Goal: Information Seeking & Learning: Find specific fact

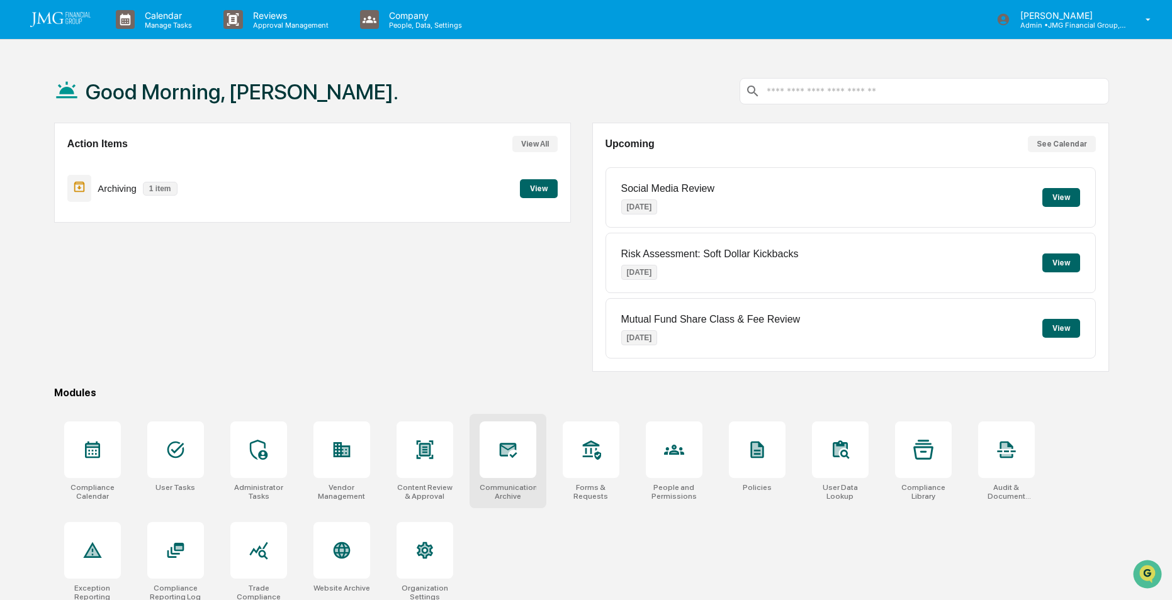
click at [502, 449] on icon at bounding box center [507, 450] width 13 height 10
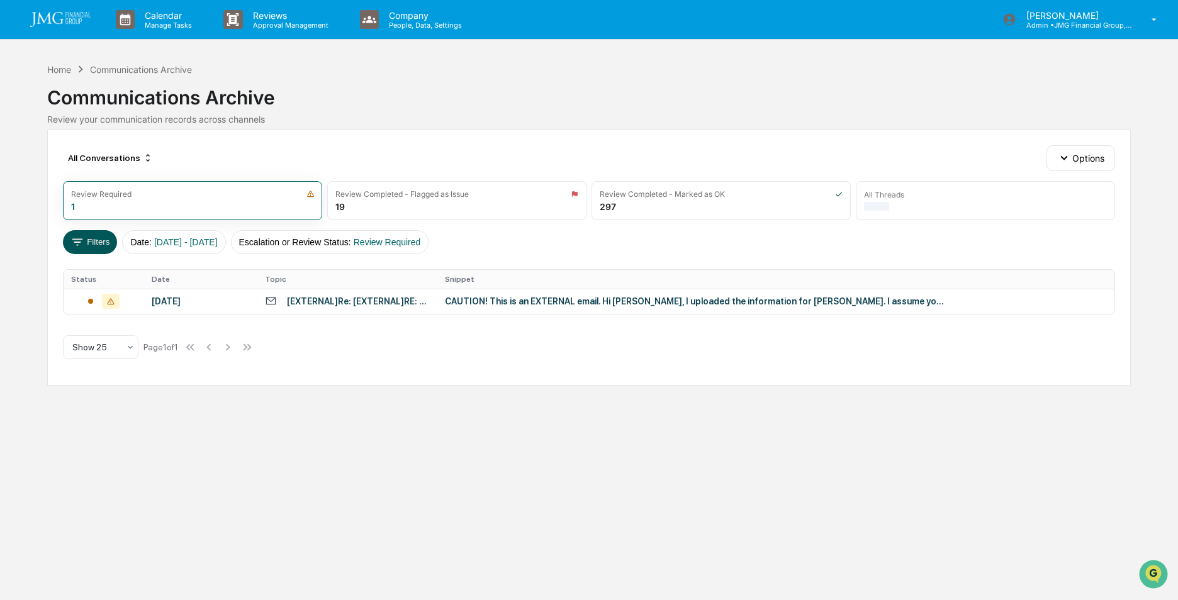
click at [92, 244] on button "Filters" at bounding box center [90, 242] width 55 height 24
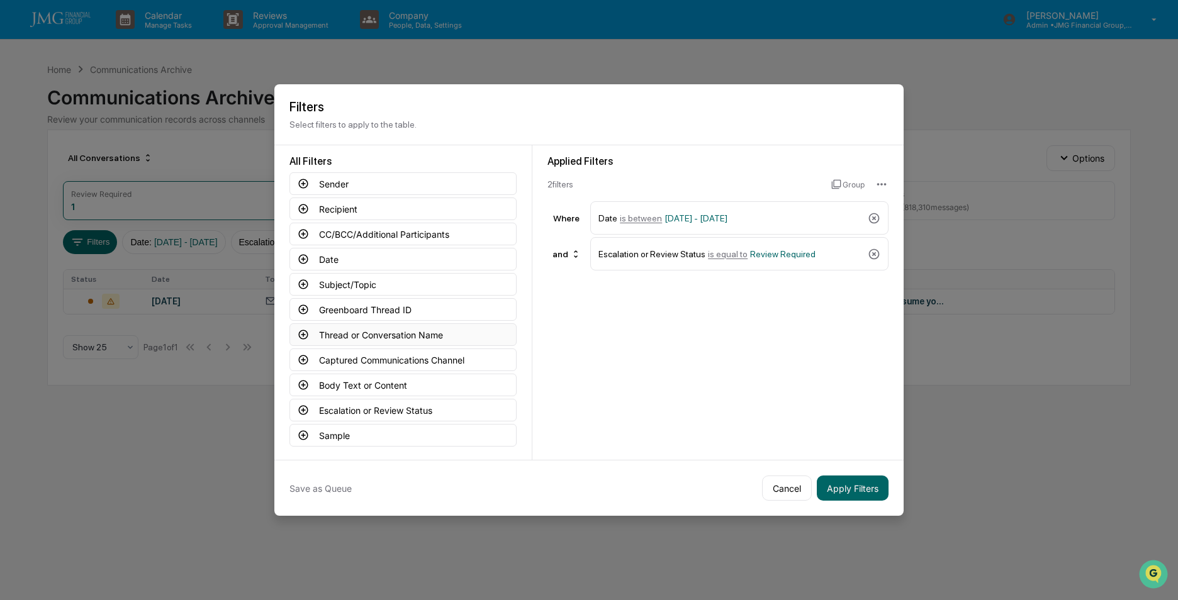
click at [300, 330] on icon at bounding box center [303, 334] width 11 height 11
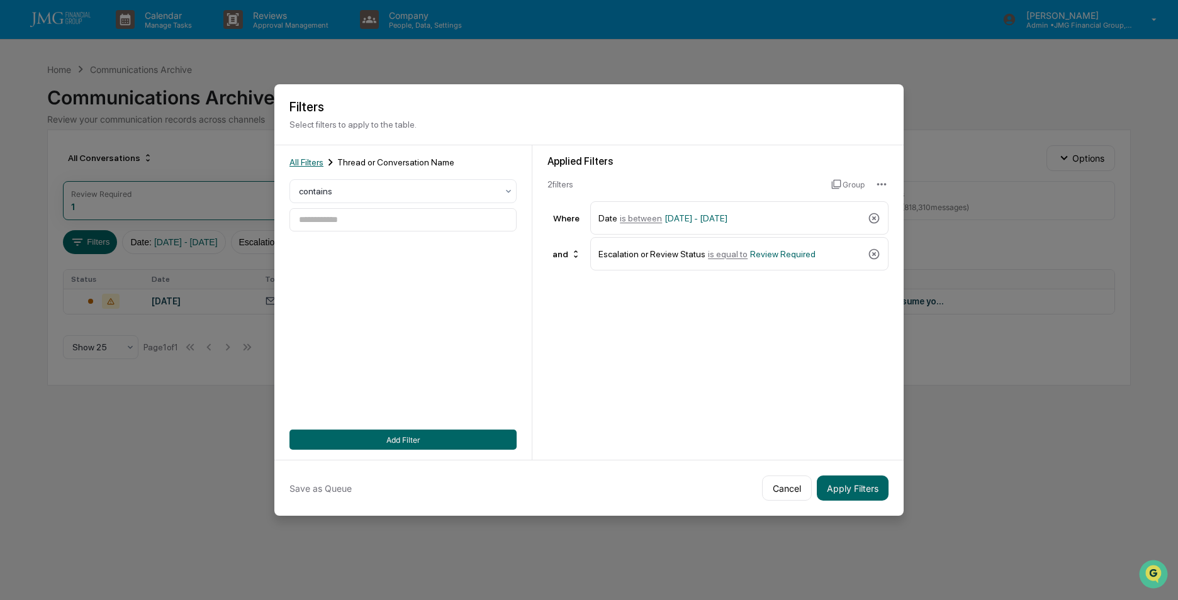
click at [305, 159] on span "All Filters" at bounding box center [306, 162] width 34 height 10
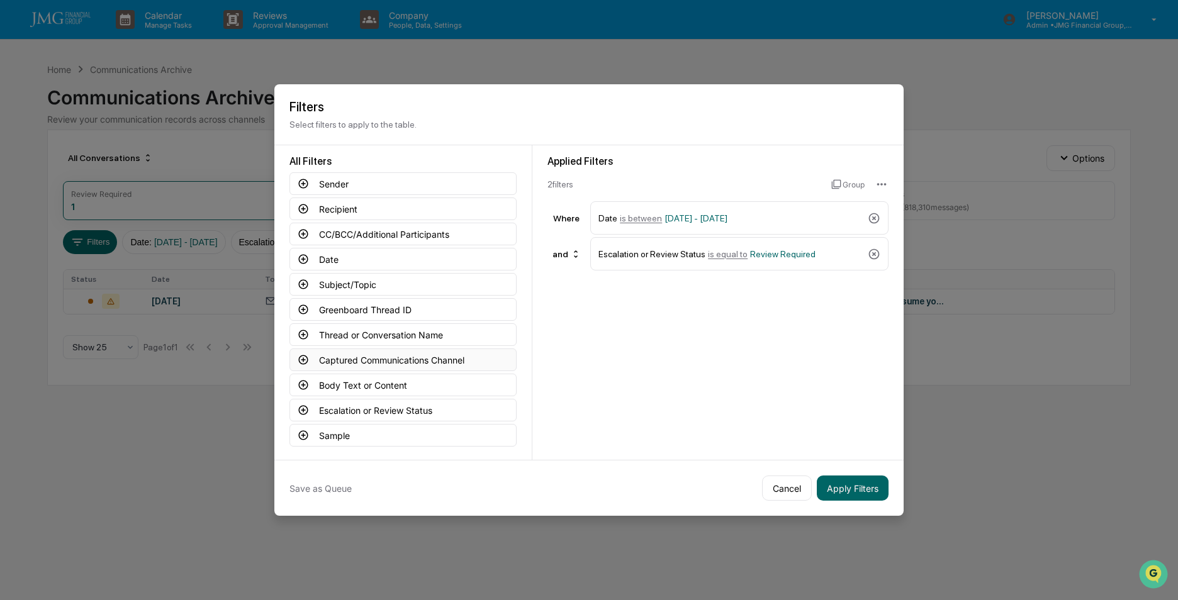
click at [385, 361] on button "Captured Communications Channel" at bounding box center [402, 360] width 227 height 23
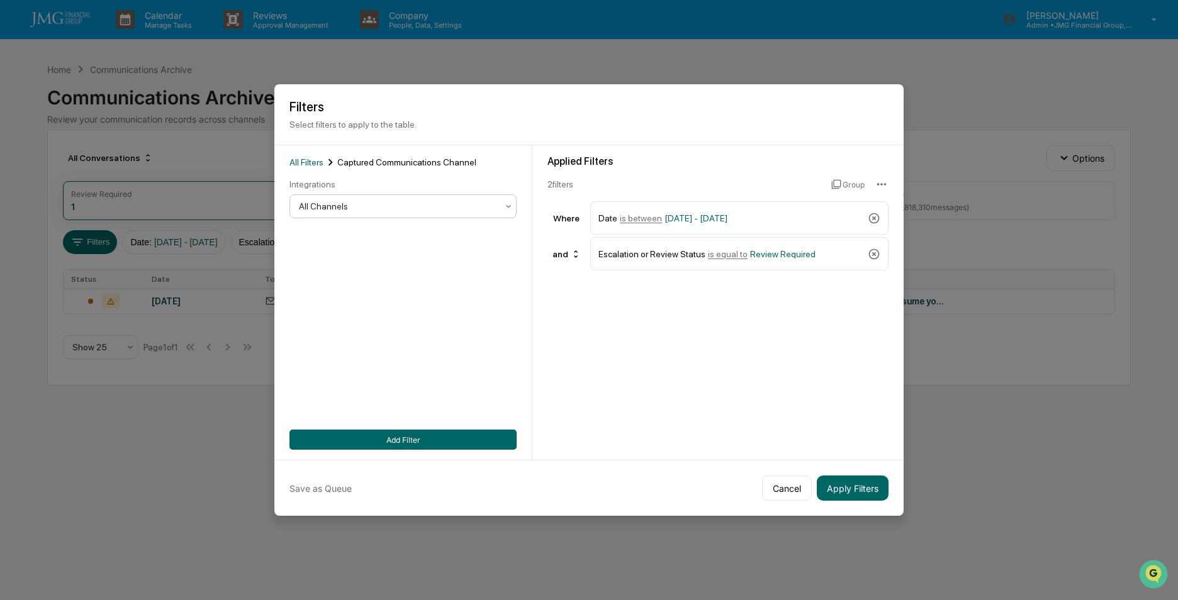
click at [340, 208] on div at bounding box center [398, 206] width 198 height 13
click at [323, 292] on div "SMS" at bounding box center [403, 286] width 226 height 25
click at [446, 440] on button "Add Filter" at bounding box center [402, 440] width 227 height 20
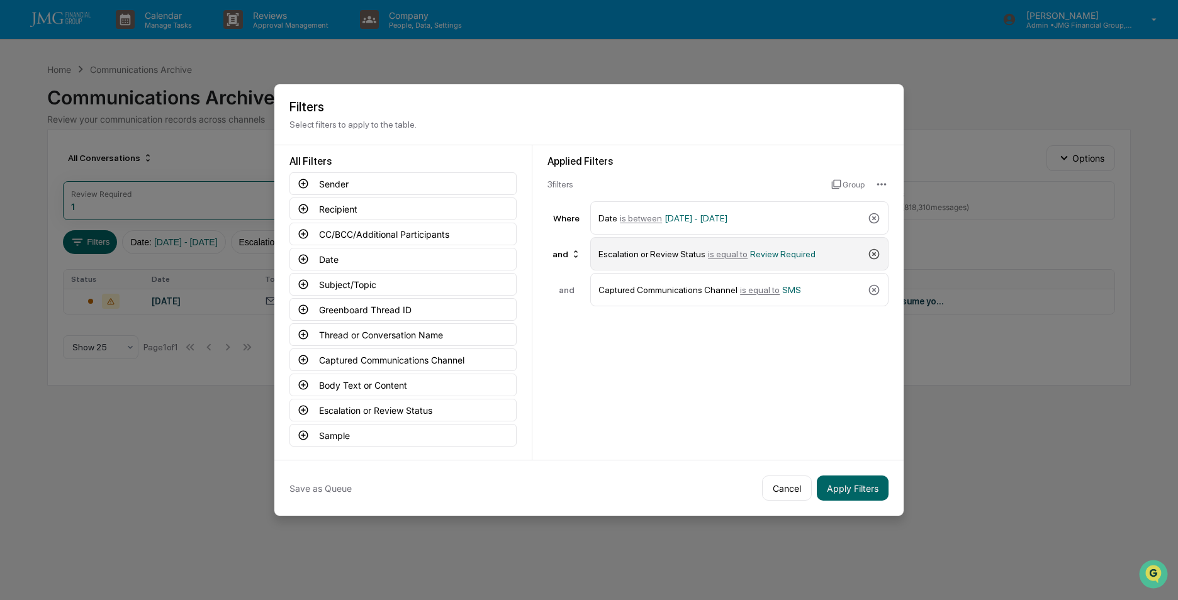
click at [874, 252] on icon at bounding box center [874, 254] width 13 height 13
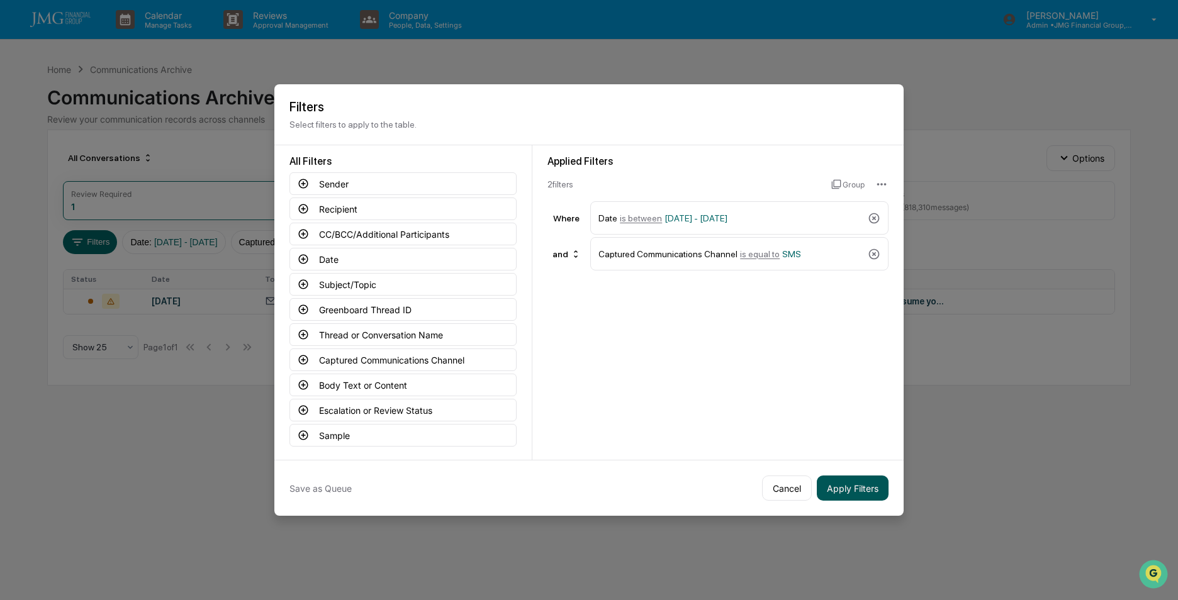
click at [838, 490] on button "Apply Filters" at bounding box center [853, 488] width 72 height 25
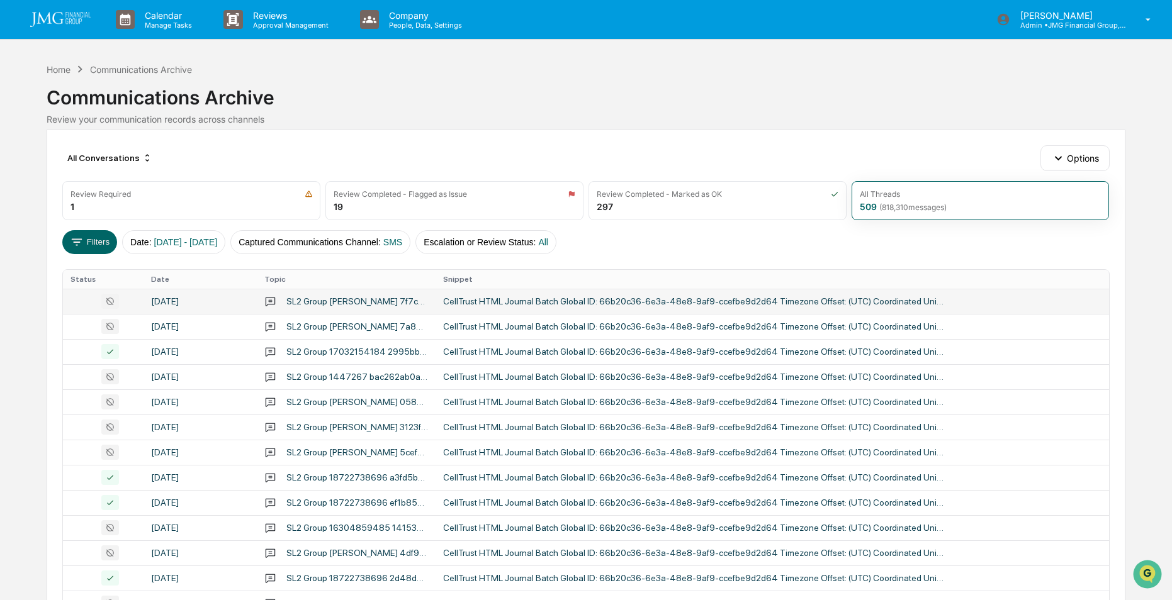
click at [223, 302] on div "[DATE]" at bounding box center [200, 301] width 98 height 10
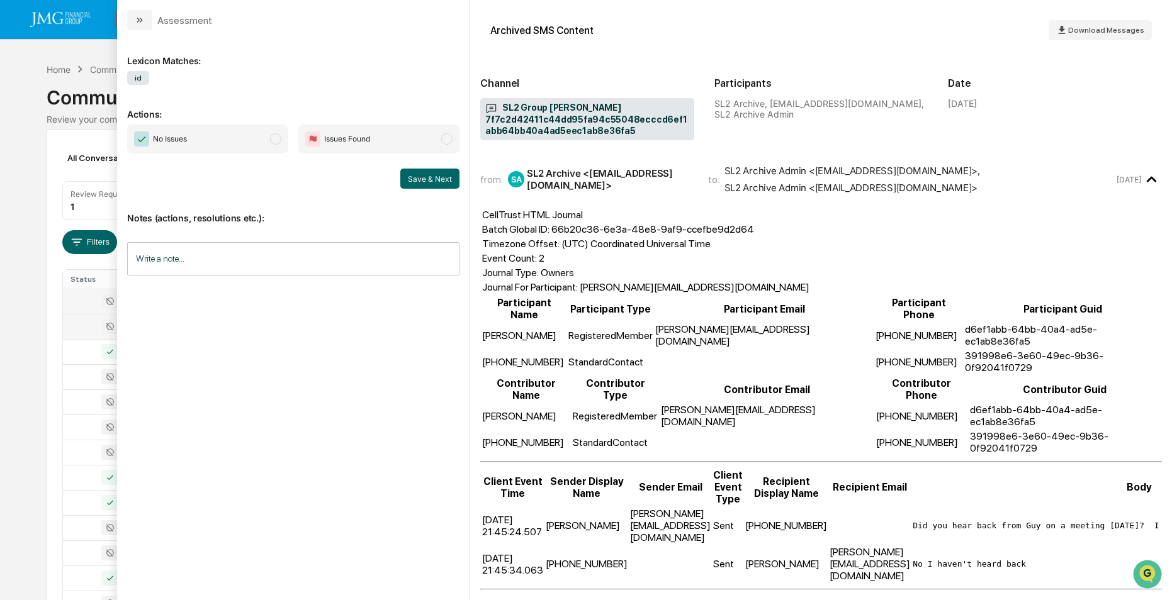
click at [67, 324] on td at bounding box center [103, 326] width 80 height 25
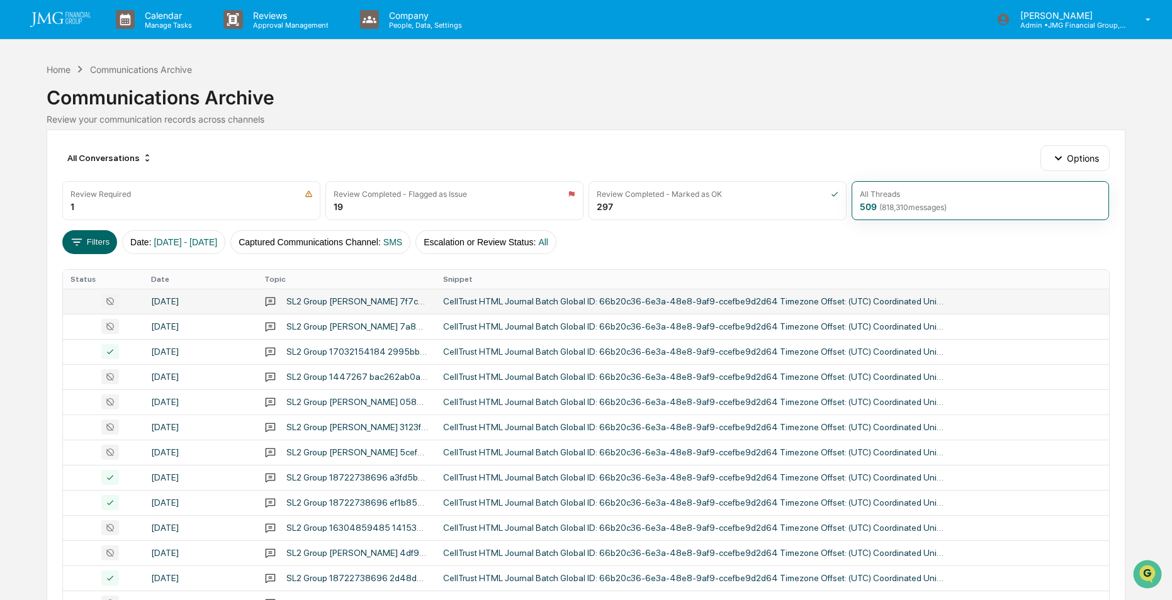
click at [36, 345] on div "Calendar Manage Tasks Reviews Approval Management Company People, Data, Setting…" at bounding box center [586, 495] width 1172 height 990
click at [152, 320] on td "[DATE]" at bounding box center [199, 326] width 113 height 25
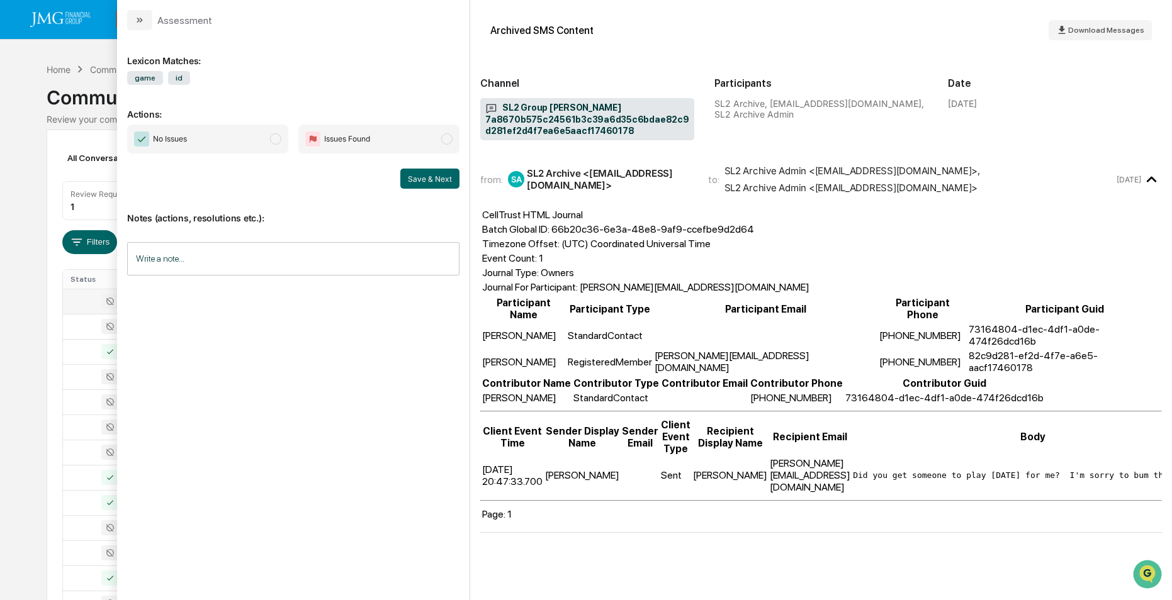
drag, startPoint x: 482, startPoint y: 429, endPoint x: 539, endPoint y: 446, distance: 59.7
click at [539, 457] on td "[DATE] 20:47:33.700" at bounding box center [512, 475] width 62 height 37
click at [45, 349] on div "Calendar Manage Tasks Reviews Approval Management Company People, Data, Setting…" at bounding box center [586, 495] width 1172 height 990
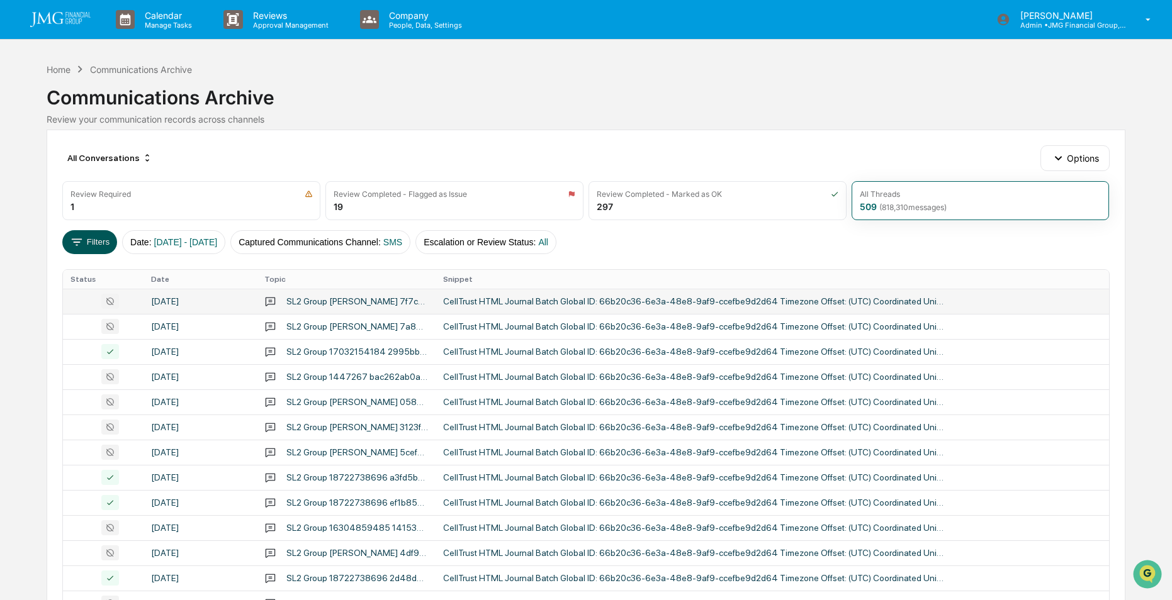
click at [93, 243] on button "Filters" at bounding box center [89, 242] width 55 height 24
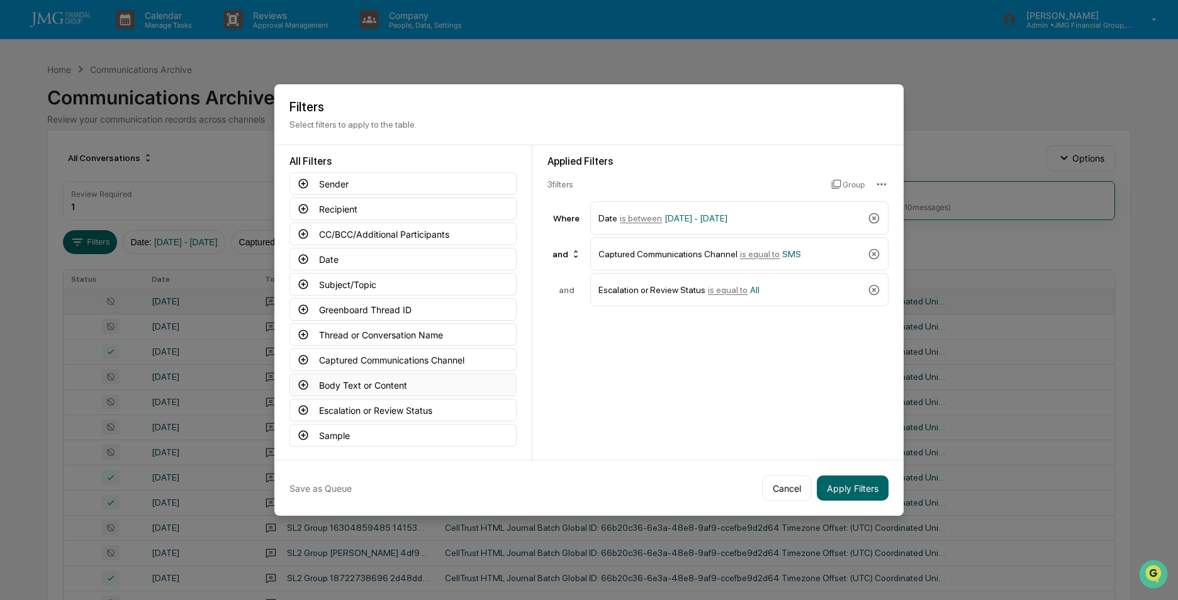
click at [323, 383] on button "Body Text or Content" at bounding box center [402, 385] width 227 height 23
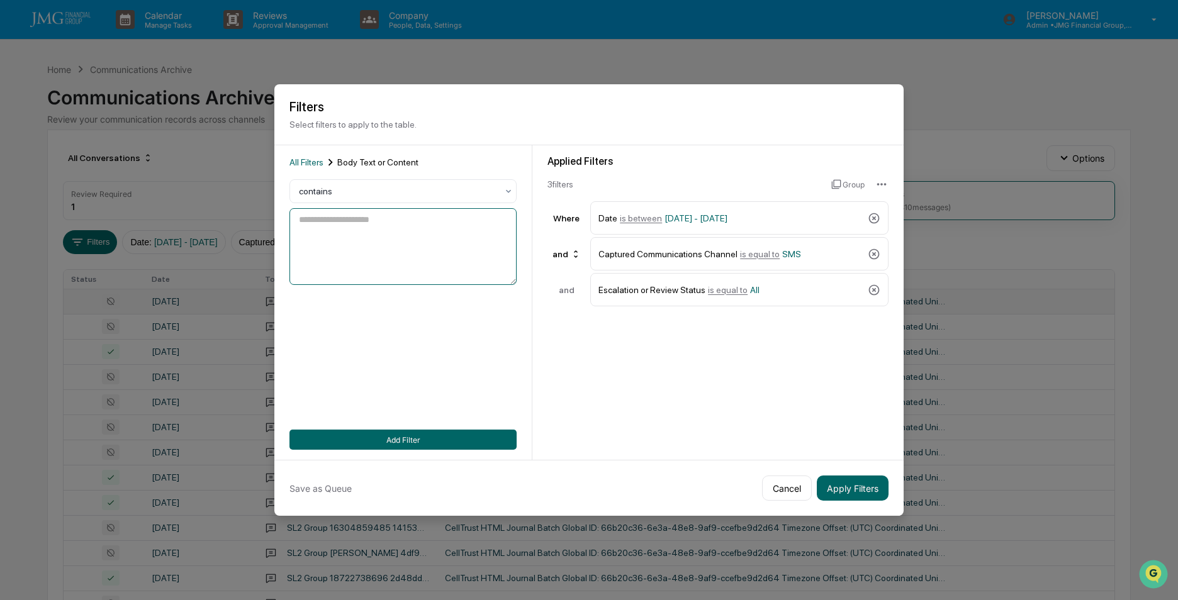
click at [371, 229] on textarea at bounding box center [402, 246] width 227 height 77
click at [344, 221] on textarea "**********" at bounding box center [402, 246] width 227 height 77
type textarea "**********"
click at [439, 432] on button "Add Filter" at bounding box center [402, 440] width 227 height 20
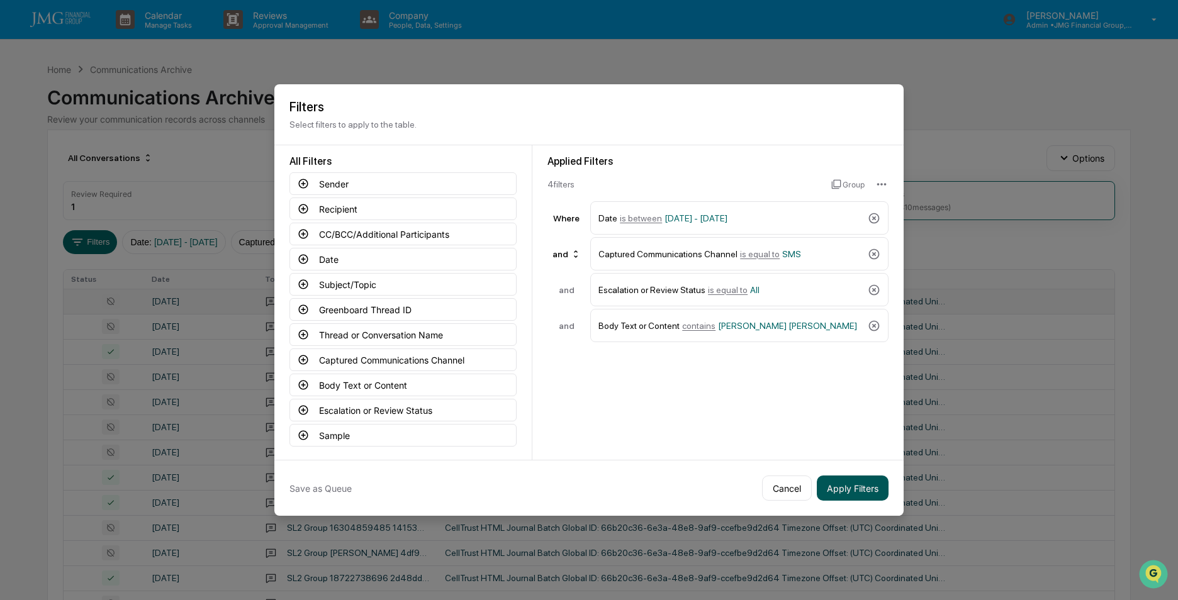
click at [848, 491] on button "Apply Filters" at bounding box center [853, 488] width 72 height 25
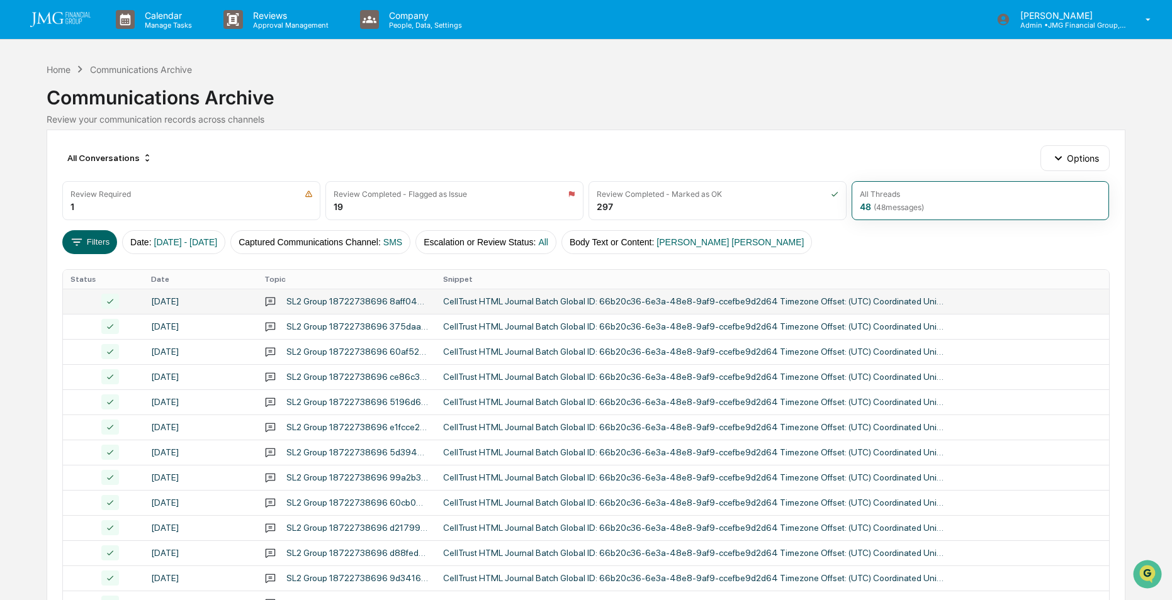
click at [77, 301] on div at bounding box center [102, 301] width 65 height 15
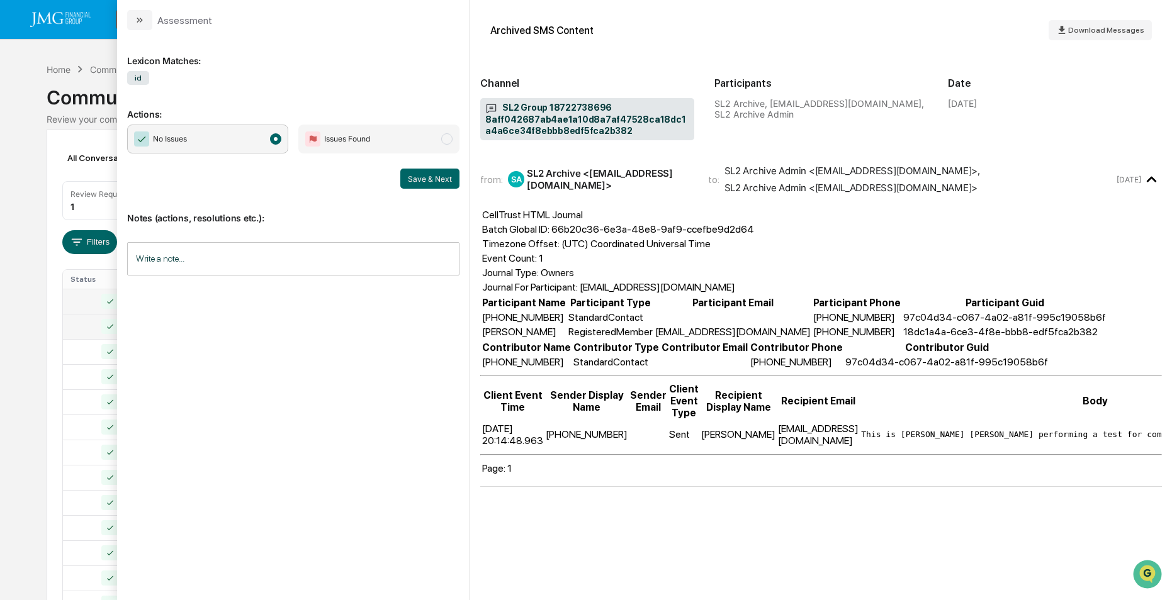
click at [78, 331] on div at bounding box center [102, 326] width 65 height 15
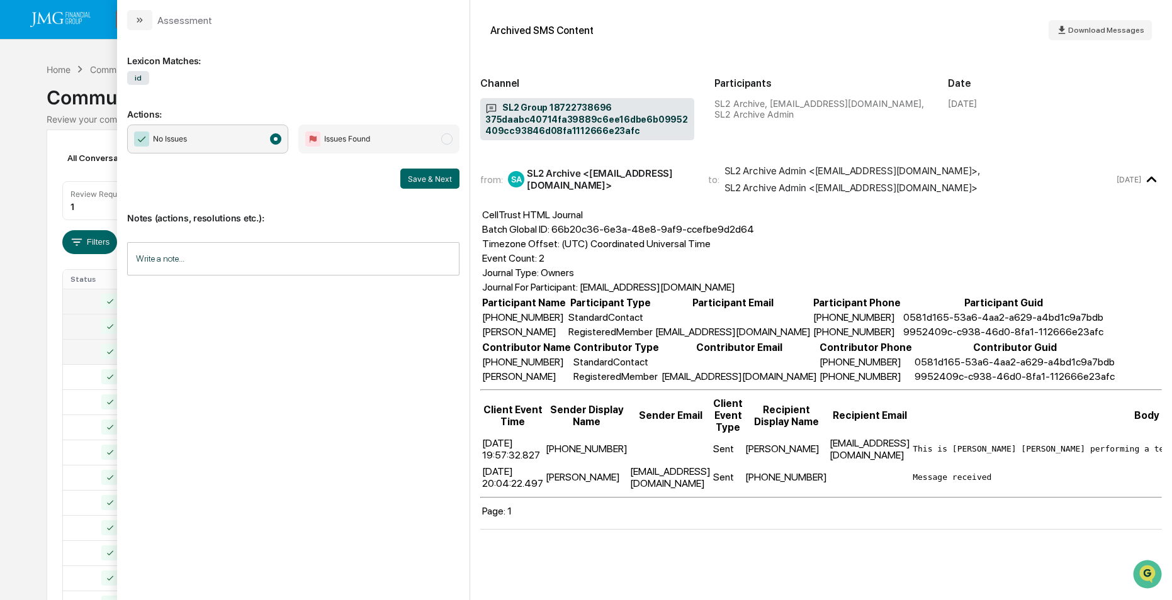
click at [82, 347] on div at bounding box center [102, 351] width 65 height 15
click at [92, 384] on td at bounding box center [103, 376] width 80 height 25
click at [22, 146] on div "Calendar Manage Tasks Reviews Approval Management Company People, Data, Setting…" at bounding box center [586, 495] width 1172 height 990
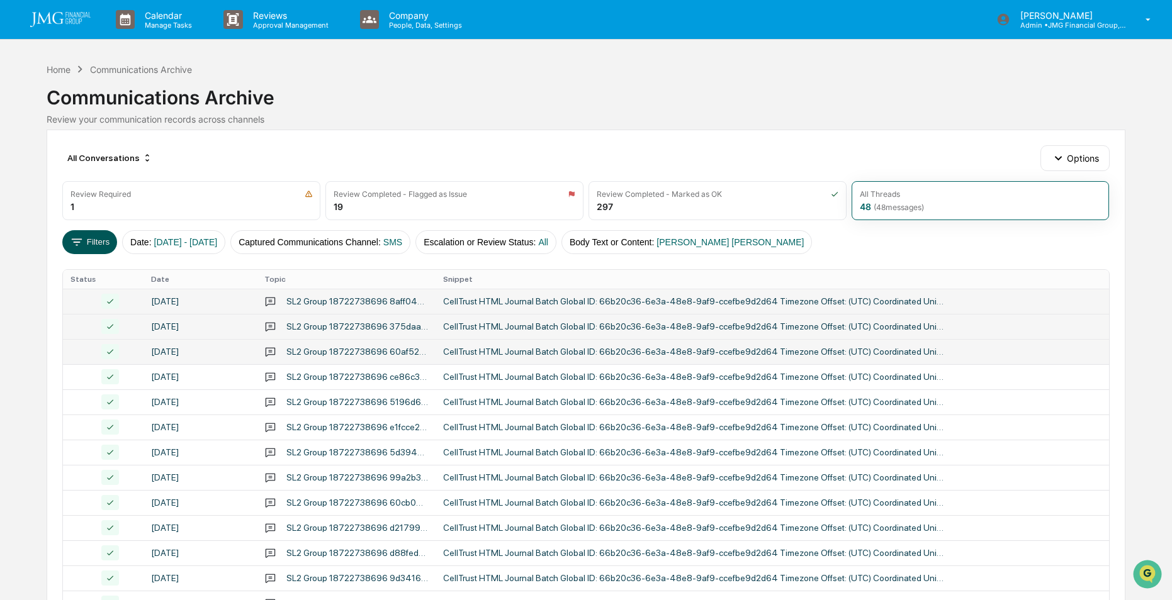
click at [89, 237] on button "Filters" at bounding box center [89, 242] width 55 height 24
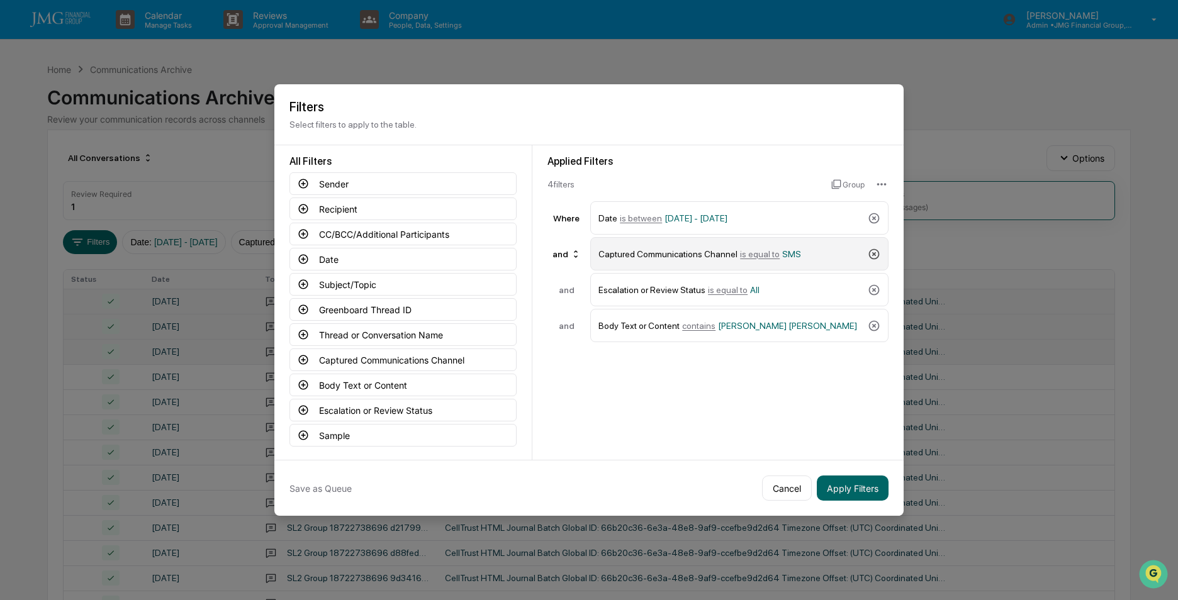
click at [872, 255] on icon at bounding box center [874, 254] width 13 height 13
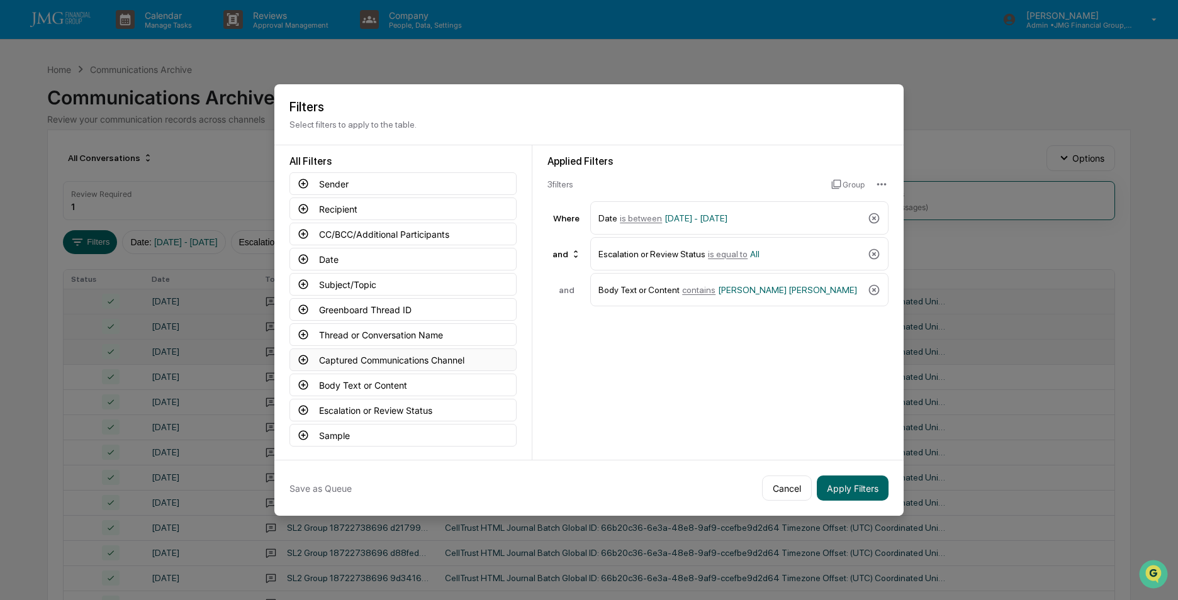
click at [302, 359] on icon at bounding box center [303, 359] width 11 height 11
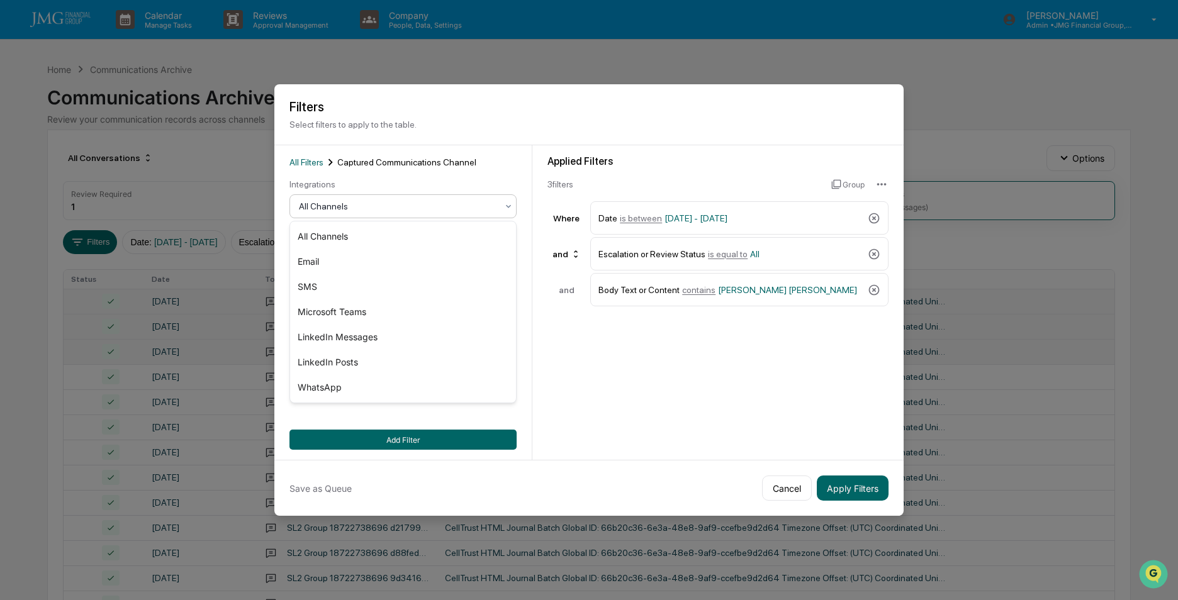
click at [362, 208] on div at bounding box center [398, 206] width 198 height 13
click at [300, 264] on div "Email" at bounding box center [403, 261] width 226 height 25
click at [877, 293] on icon at bounding box center [874, 289] width 11 height 11
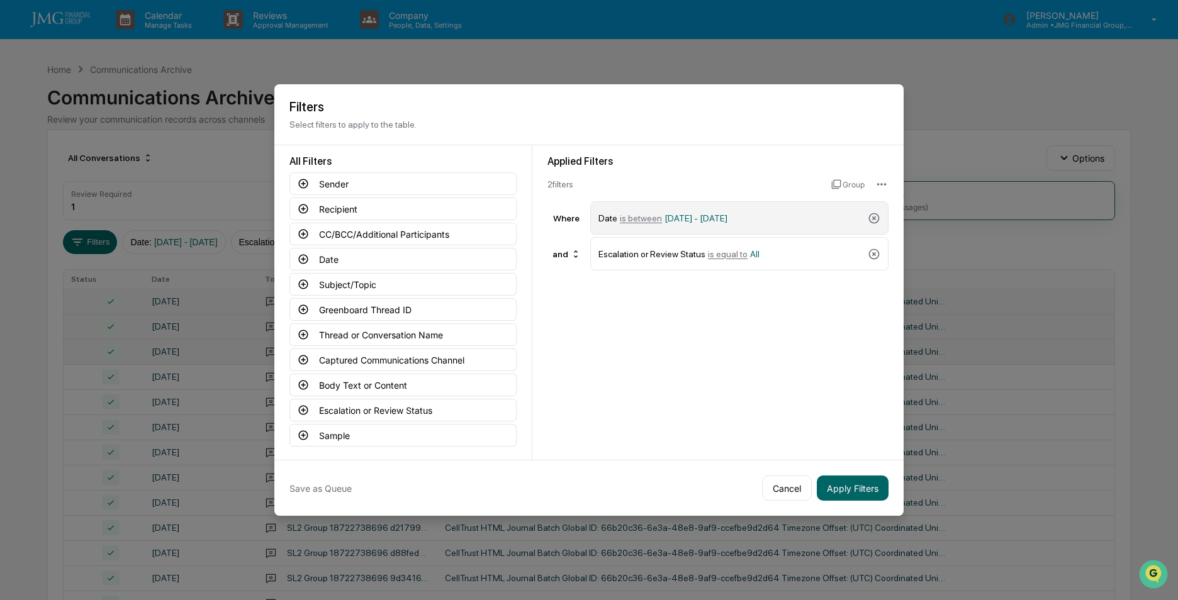
click at [692, 218] on span "[DATE] - [DATE]" at bounding box center [696, 218] width 63 height 10
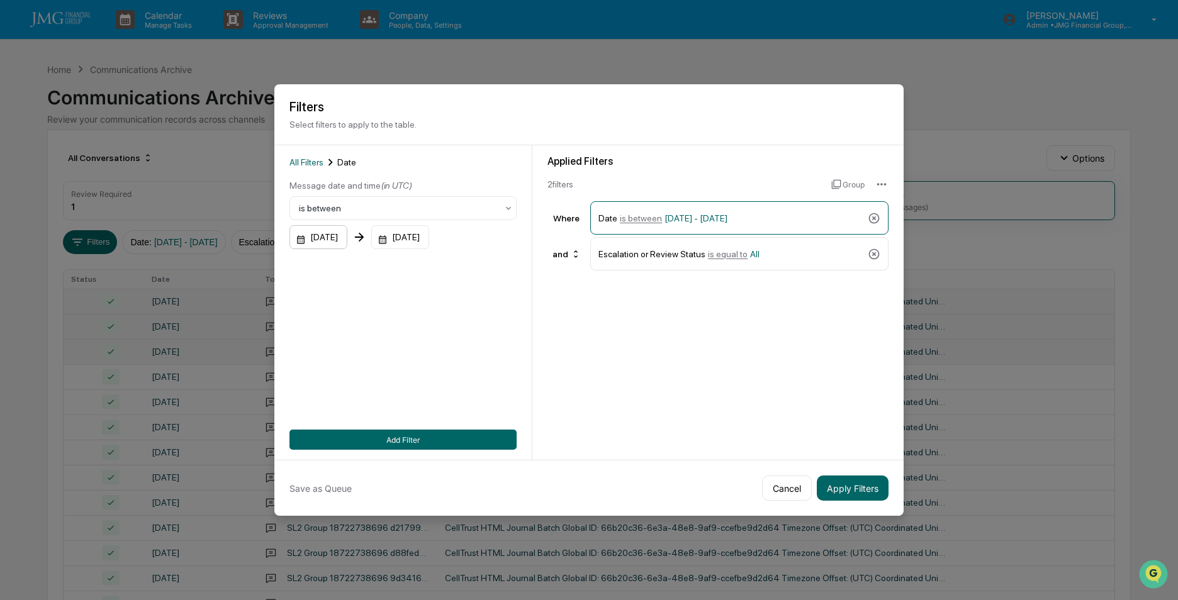
click at [334, 236] on div "[DATE]" at bounding box center [318, 237] width 58 height 24
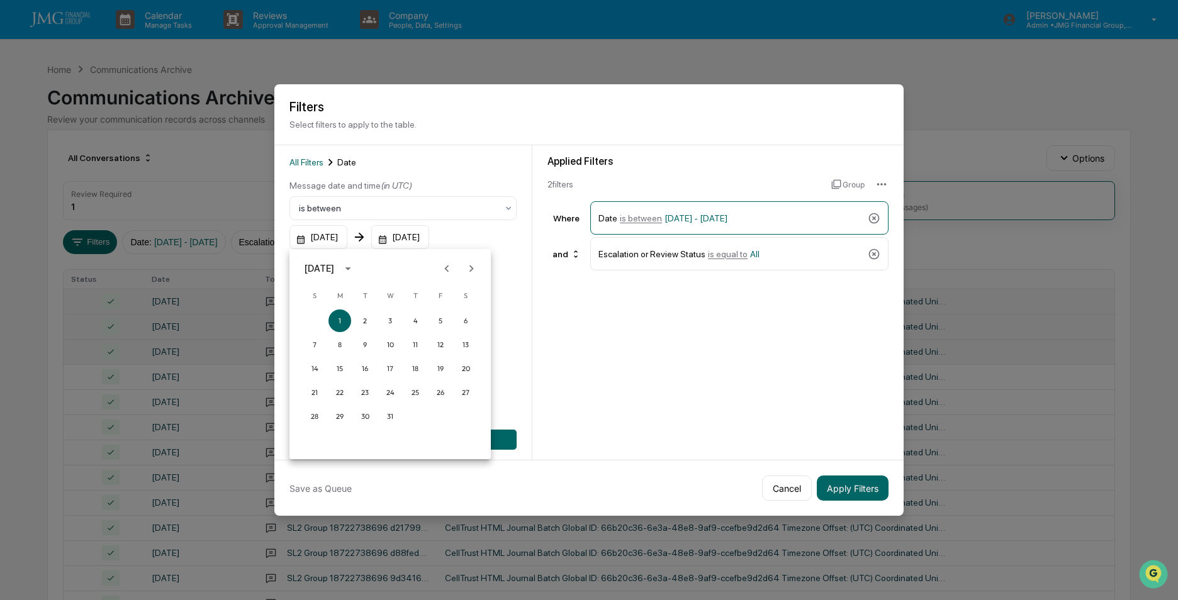
click at [338, 268] on div "[DATE]" at bounding box center [321, 269] width 33 height 14
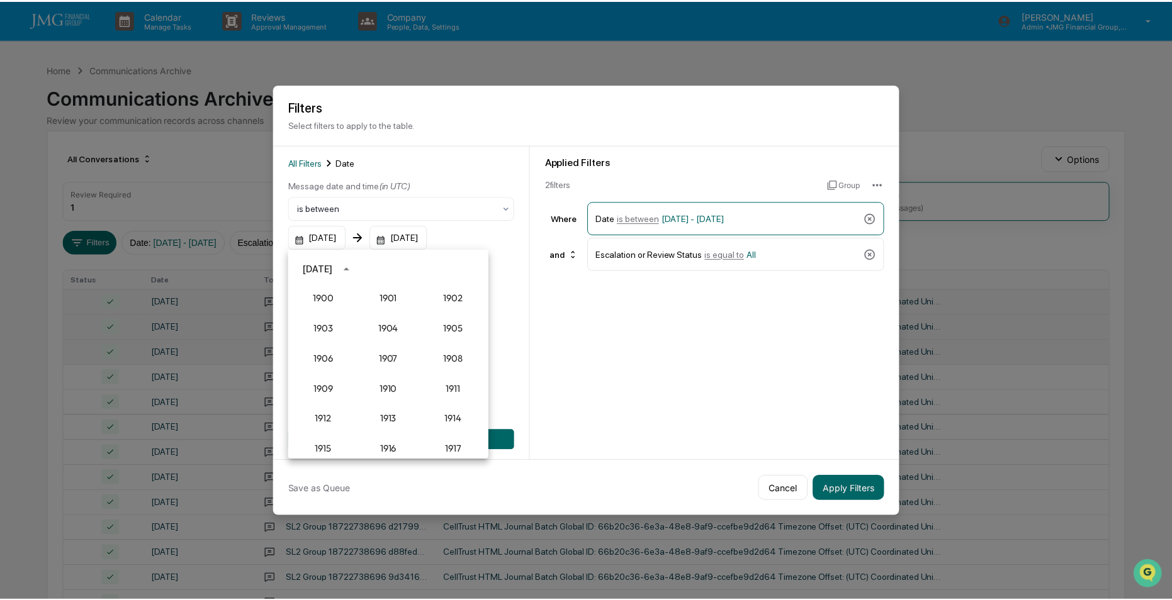
scroll to position [1165, 0]
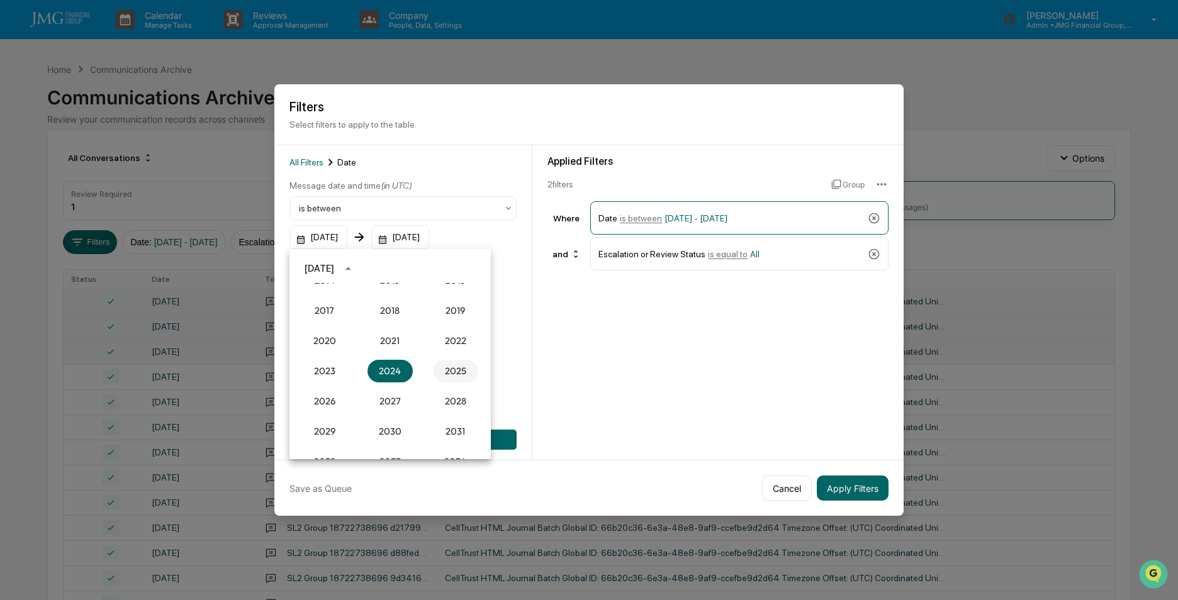
click at [447, 376] on button "2025" at bounding box center [455, 371] width 45 height 23
click at [449, 362] on button "Sep" at bounding box center [455, 365] width 45 height 23
click at [342, 369] on button "15" at bounding box center [339, 368] width 23 height 23
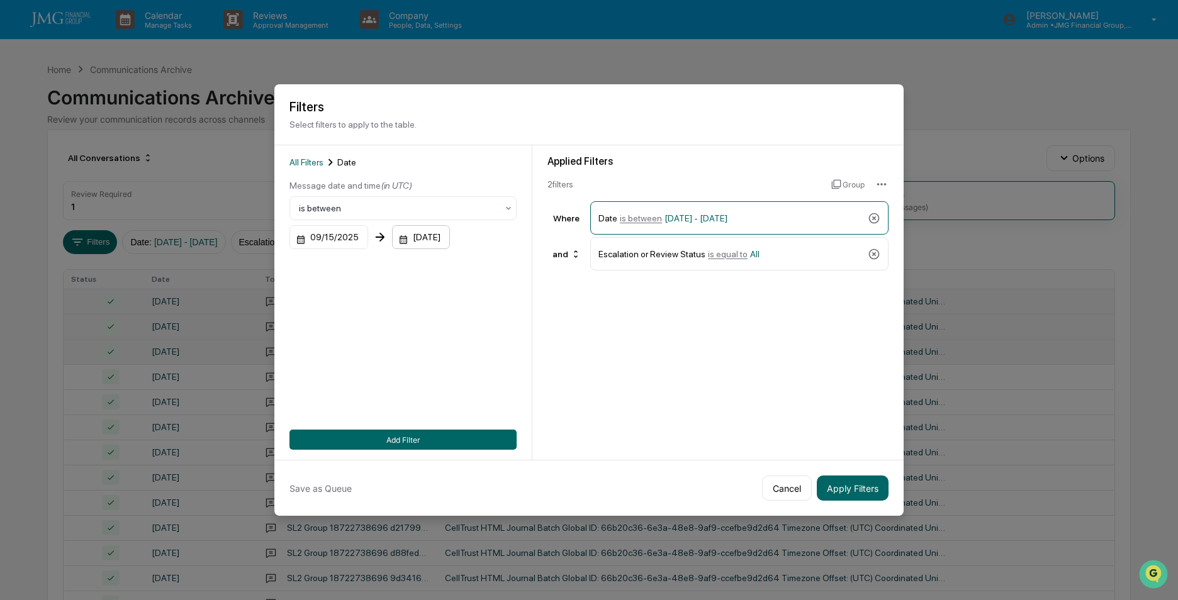
click at [435, 240] on div "[DATE]" at bounding box center [421, 237] width 58 height 24
click at [792, 352] on div at bounding box center [589, 300] width 1178 height 600
click at [846, 490] on button "Apply Filters" at bounding box center [853, 488] width 72 height 25
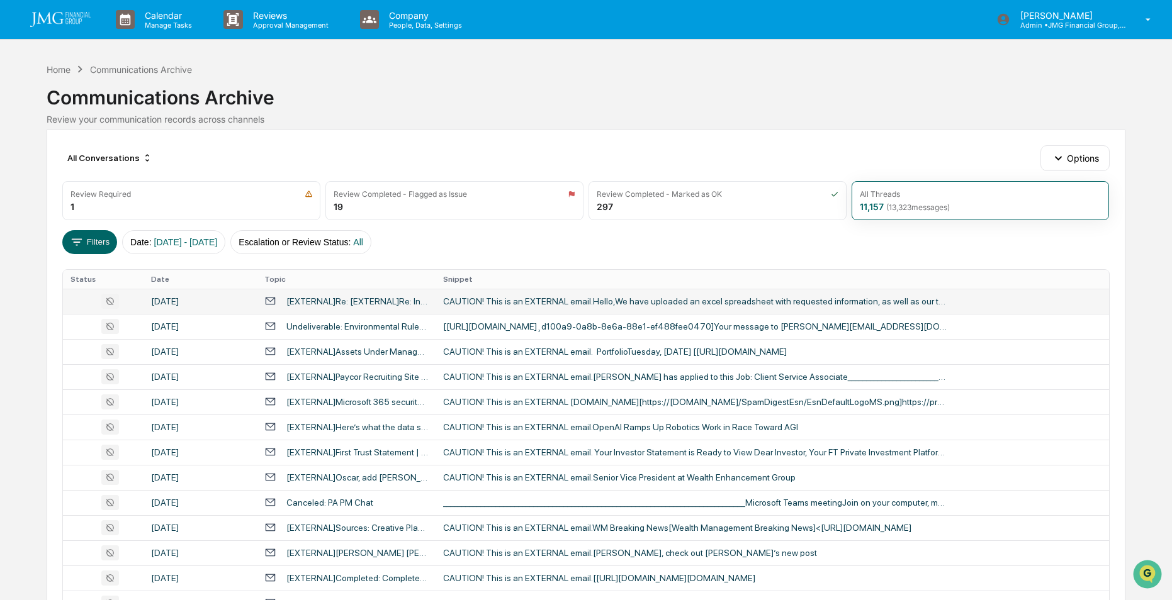
click at [624, 301] on div "CAUTION! This is an EXTERNAL email.Hello,We have uploaded an excel spreadsheet …" at bounding box center [694, 301] width 503 height 10
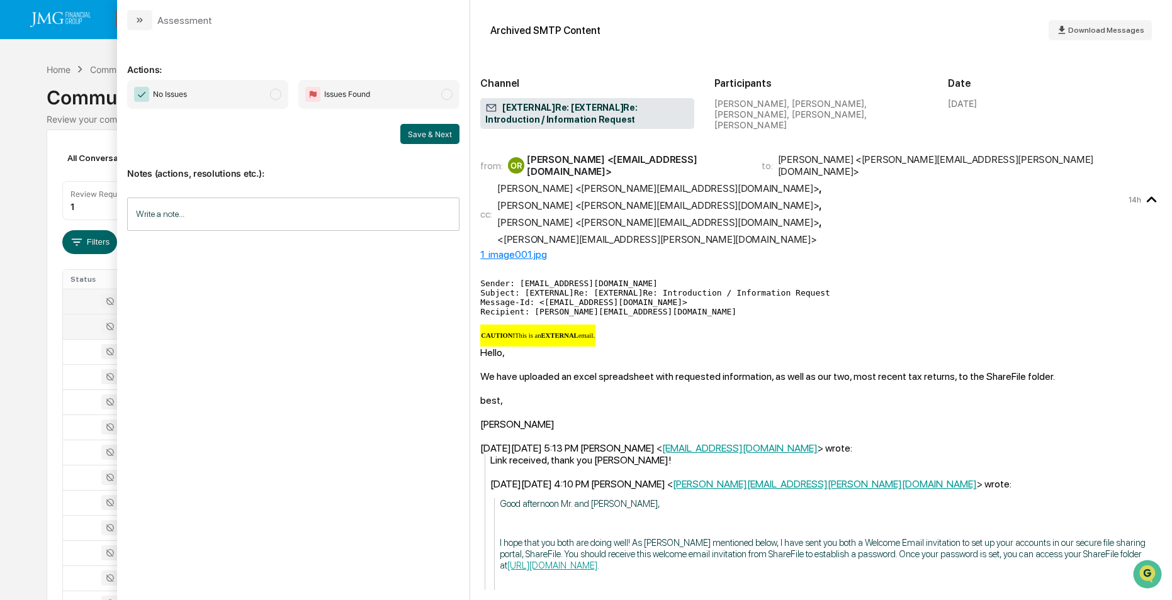
click at [86, 326] on div at bounding box center [102, 326] width 65 height 15
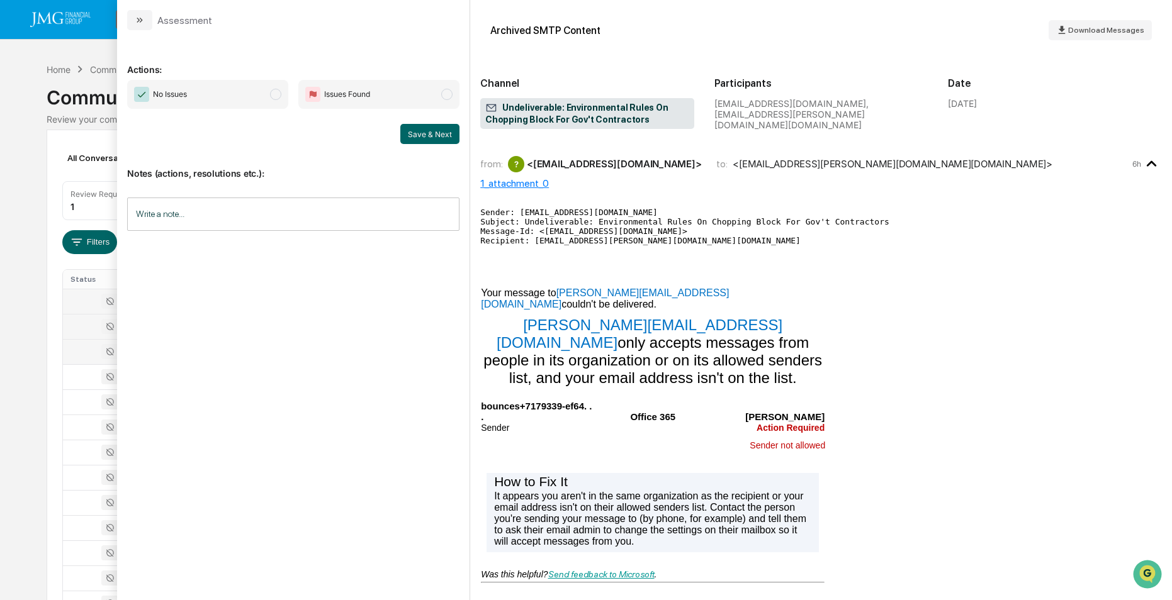
click at [86, 352] on div at bounding box center [102, 351] width 65 height 15
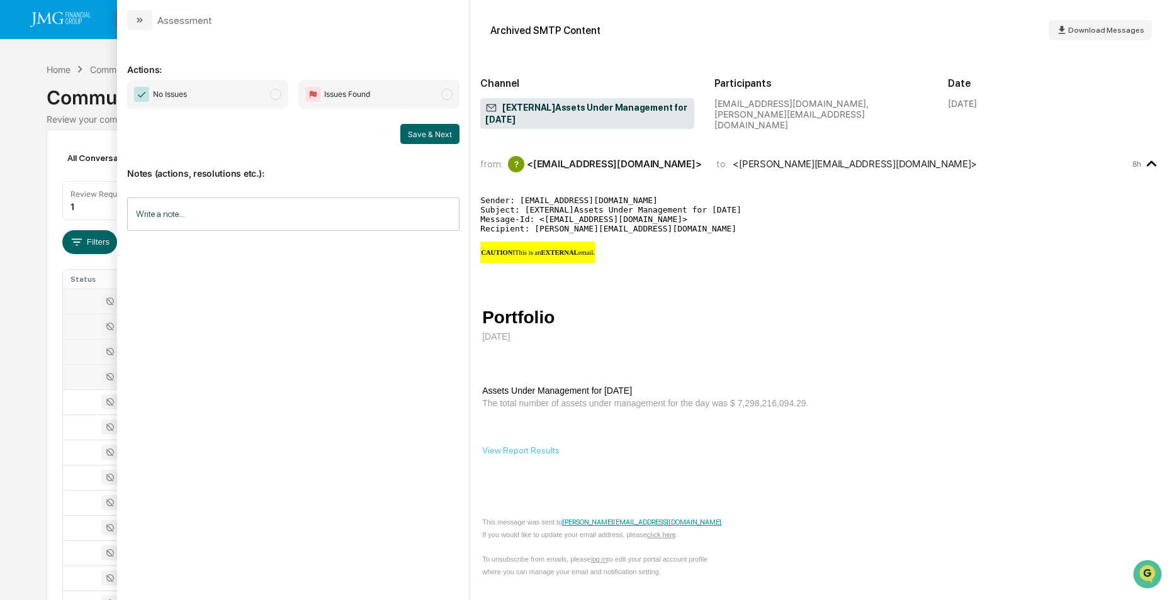
click at [83, 376] on div at bounding box center [102, 376] width 65 height 15
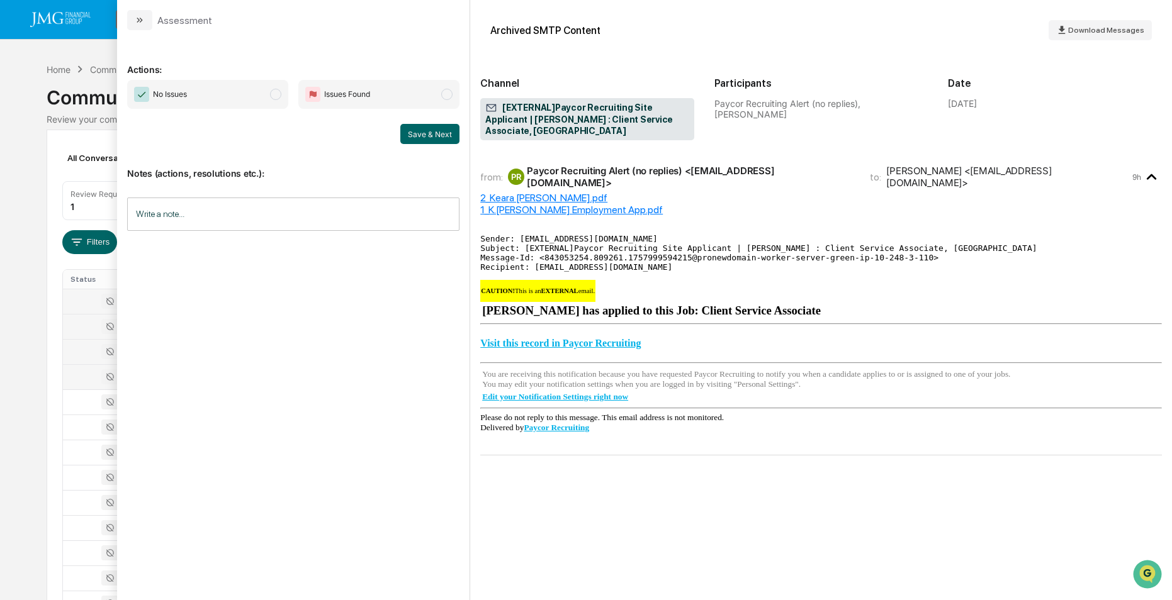
click at [78, 326] on div at bounding box center [102, 326] width 65 height 15
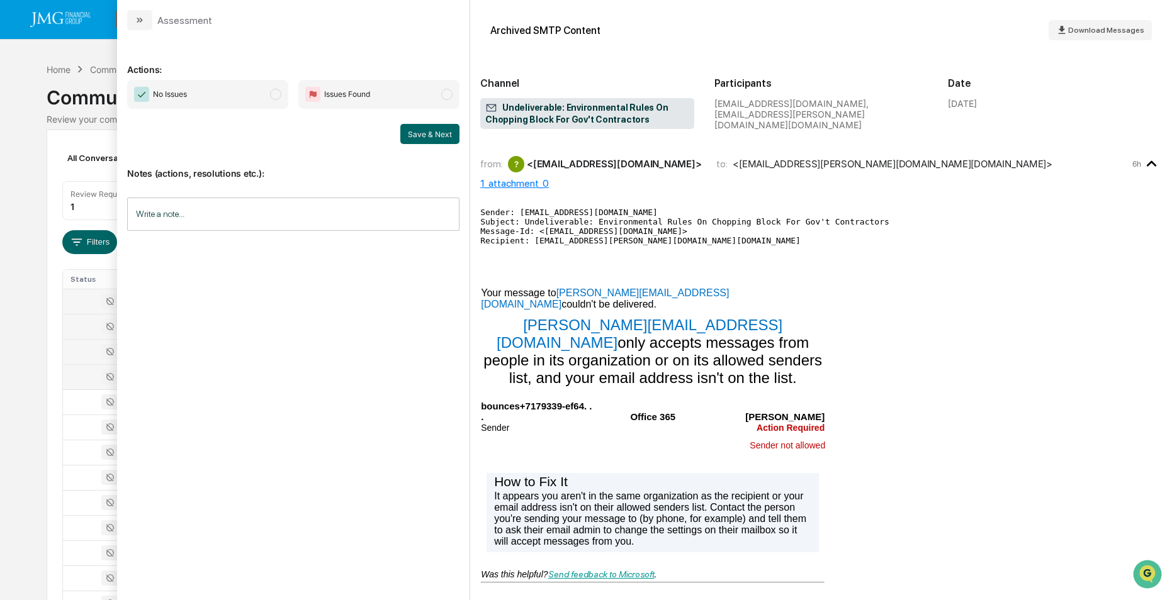
click at [81, 357] on div at bounding box center [102, 351] width 65 height 15
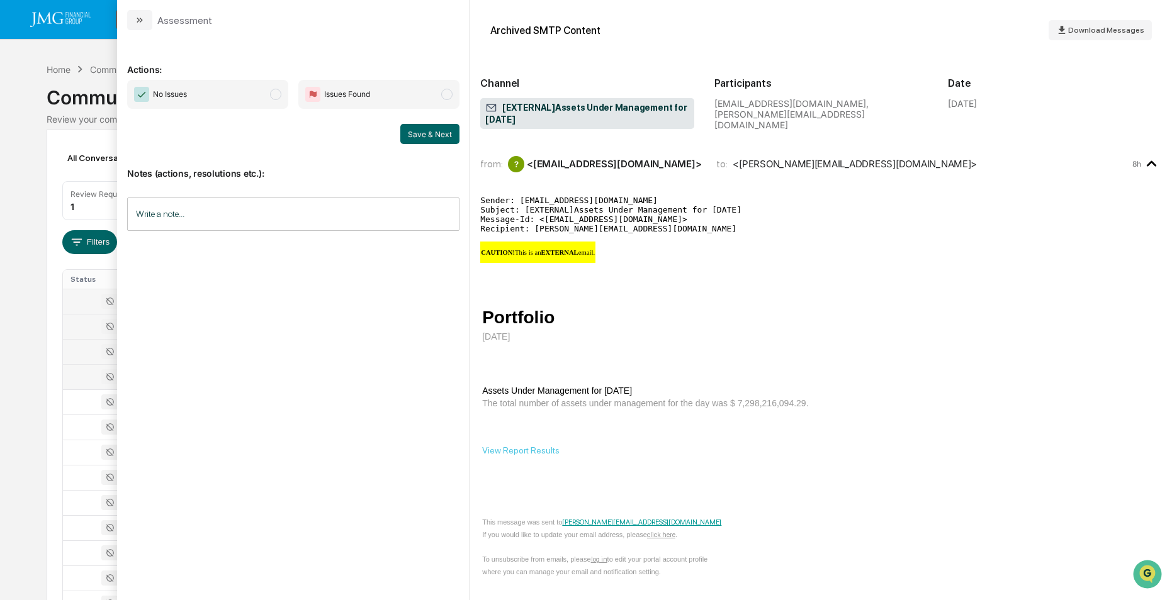
click at [86, 375] on div at bounding box center [102, 376] width 65 height 15
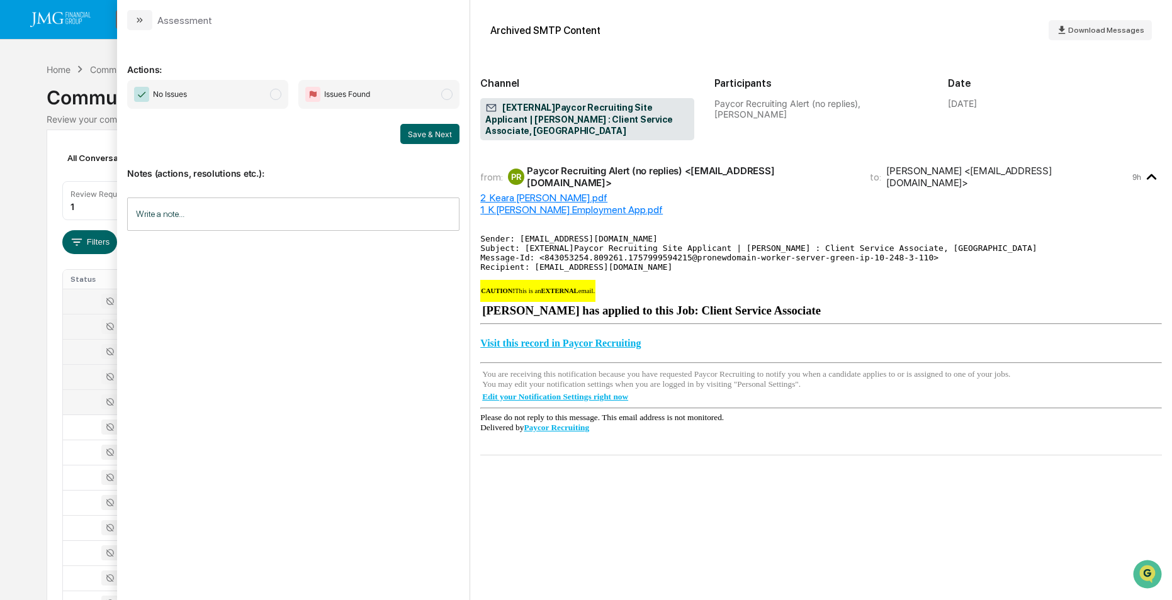
click at [87, 397] on div at bounding box center [102, 402] width 65 height 15
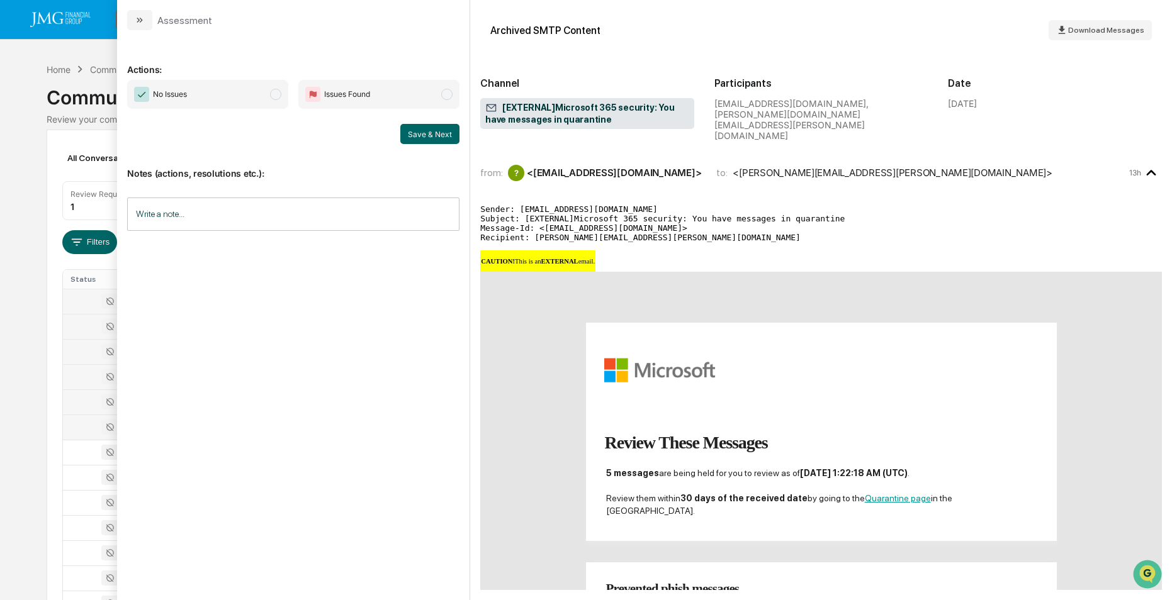
click at [84, 421] on div at bounding box center [102, 427] width 65 height 15
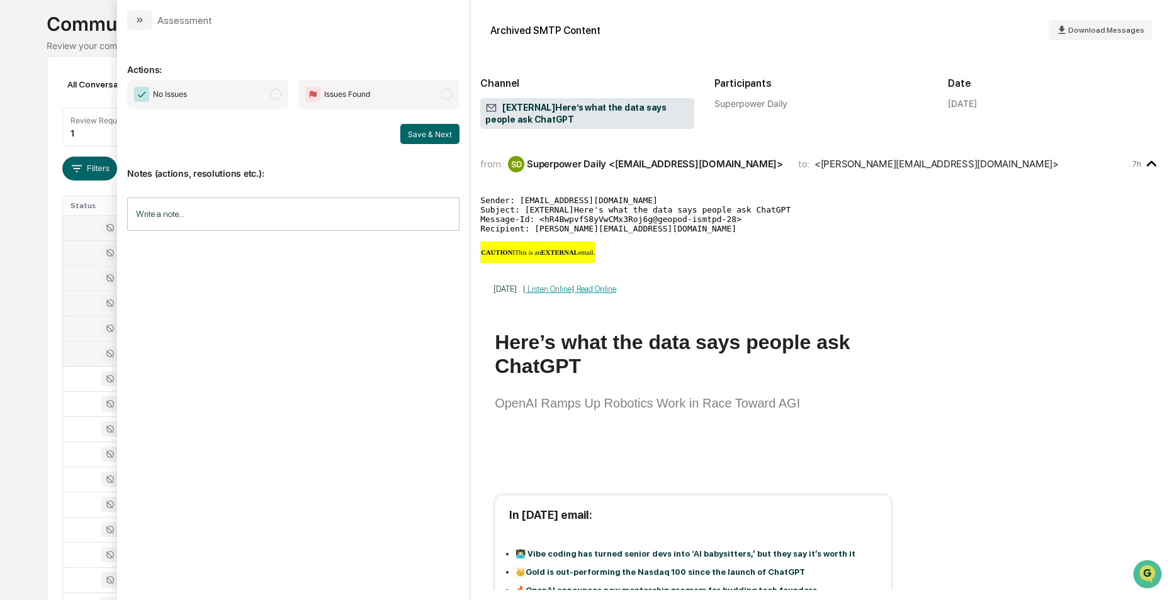
scroll to position [79, 0]
click at [28, 234] on div "Calendar Manage Tasks Reviews Approval Management Company People, Data, Setting…" at bounding box center [586, 416] width 1172 height 990
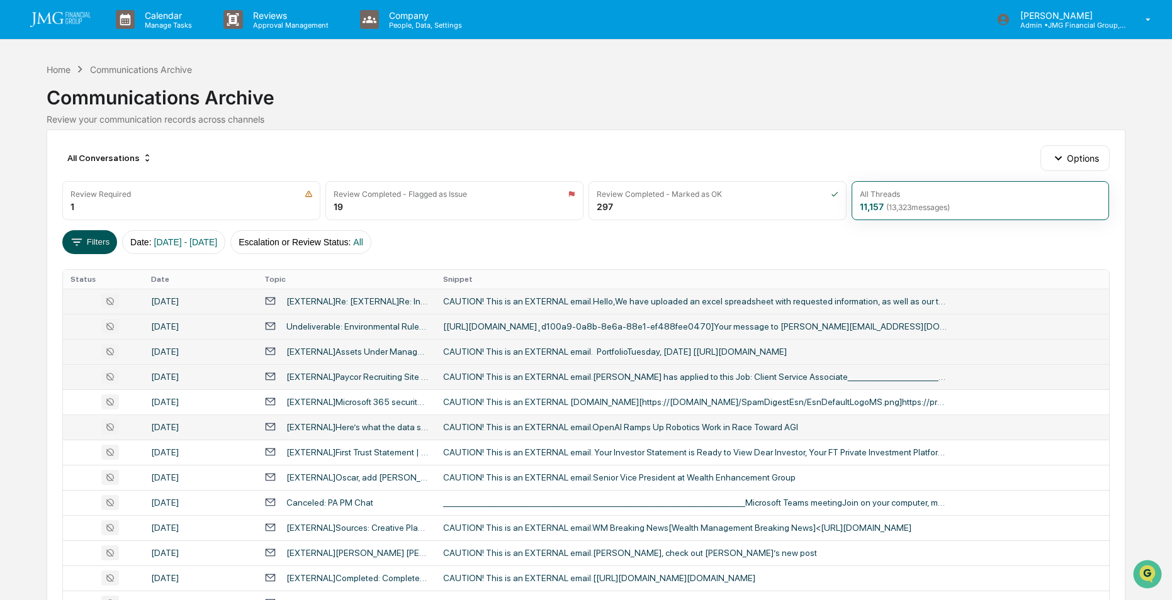
click at [81, 253] on button "Filters" at bounding box center [89, 242] width 55 height 24
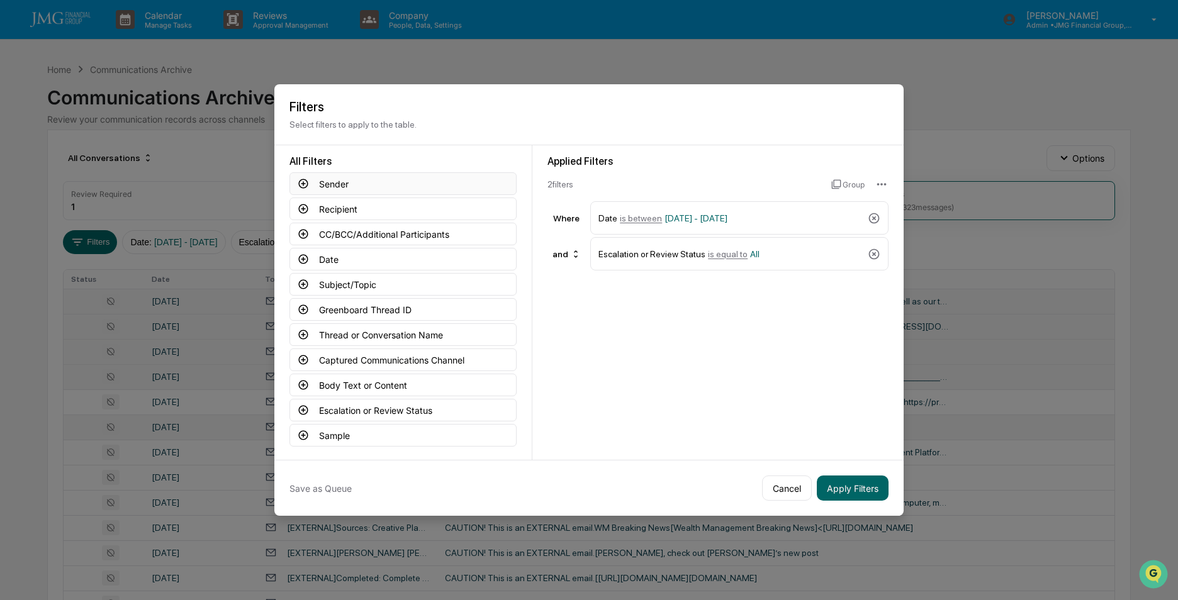
click at [341, 186] on button "Sender" at bounding box center [402, 183] width 227 height 23
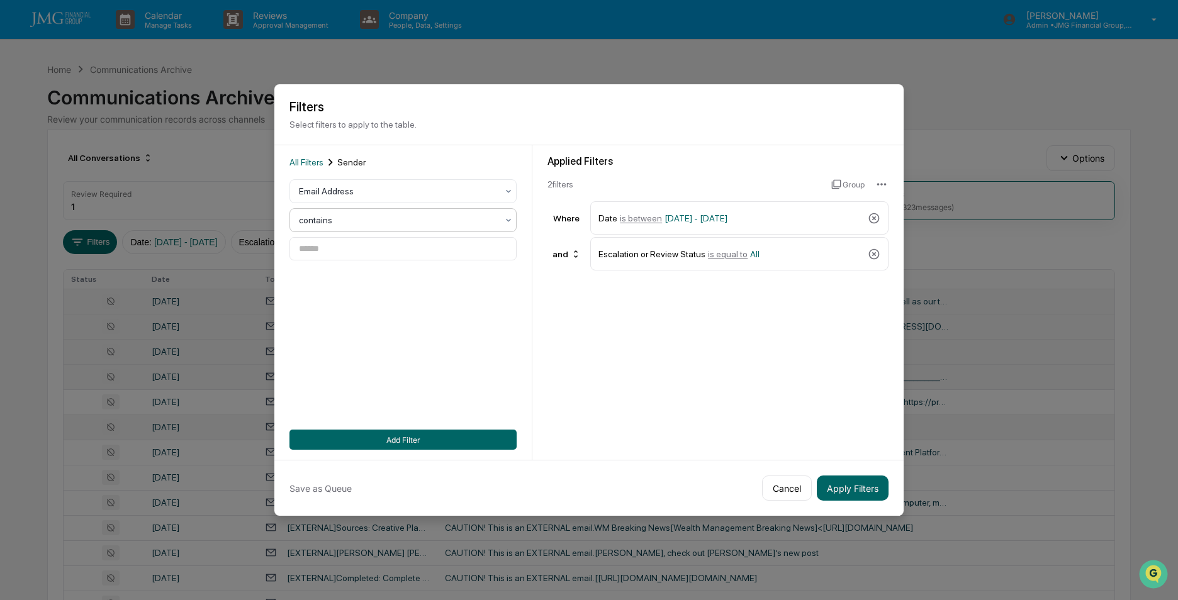
click at [361, 218] on div at bounding box center [398, 220] width 198 height 13
click at [344, 247] on div "is equal to" at bounding box center [403, 250] width 226 height 25
click at [361, 254] on input at bounding box center [402, 248] width 227 height 23
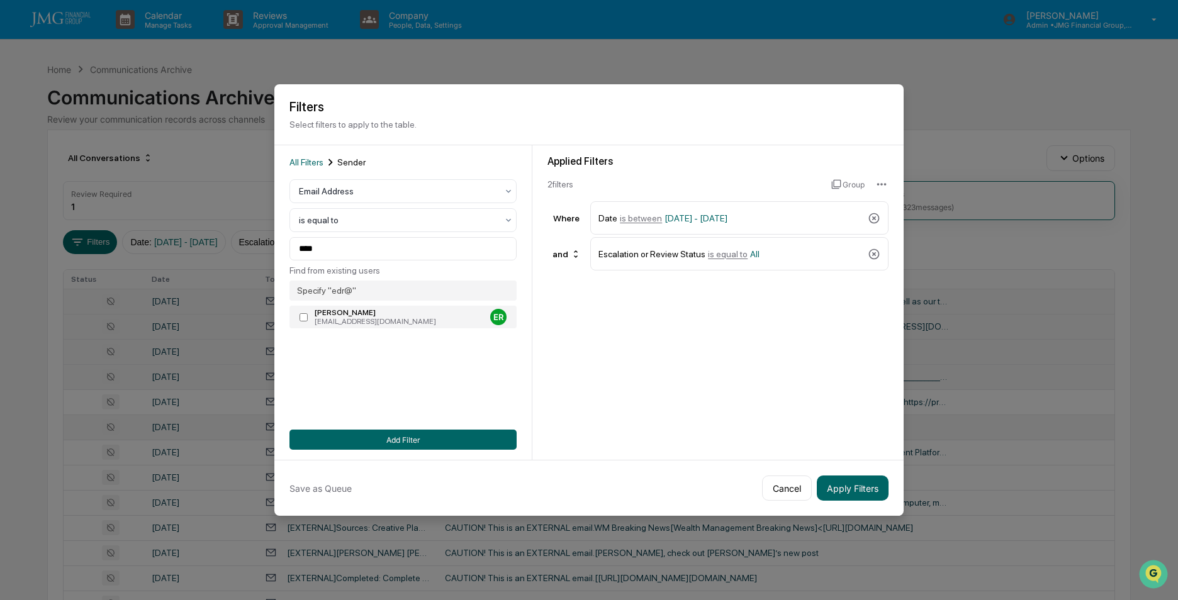
type input "**********"
click at [453, 441] on button "Add Filter" at bounding box center [402, 440] width 227 height 20
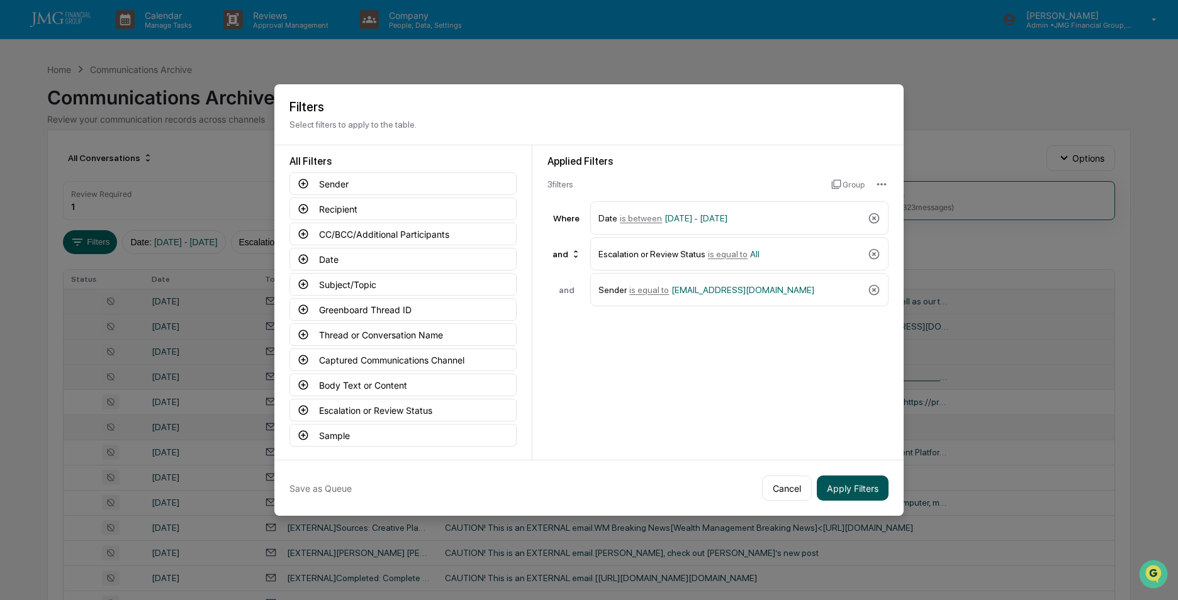
click at [847, 486] on button "Apply Filters" at bounding box center [853, 488] width 72 height 25
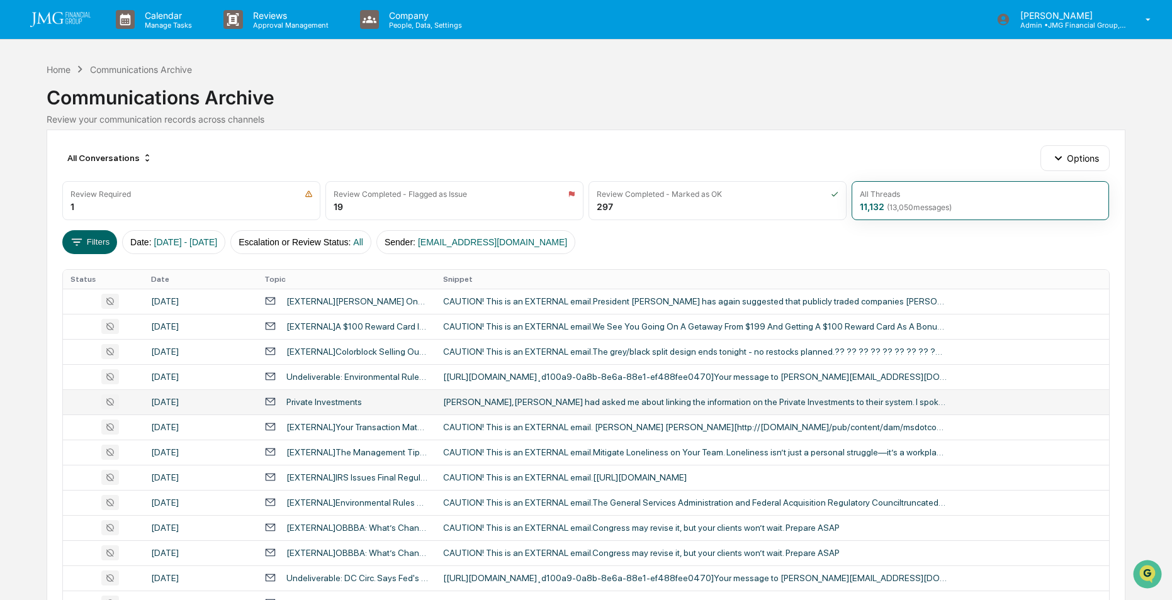
click at [390, 404] on div "Private Investments" at bounding box center [346, 402] width 164 height 12
click at [16, 82] on div "Calendar Manage Tasks Reviews Approval Management Company People, Data, Setting…" at bounding box center [586, 495] width 1172 height 990
click at [91, 247] on button "Filters" at bounding box center [89, 242] width 55 height 24
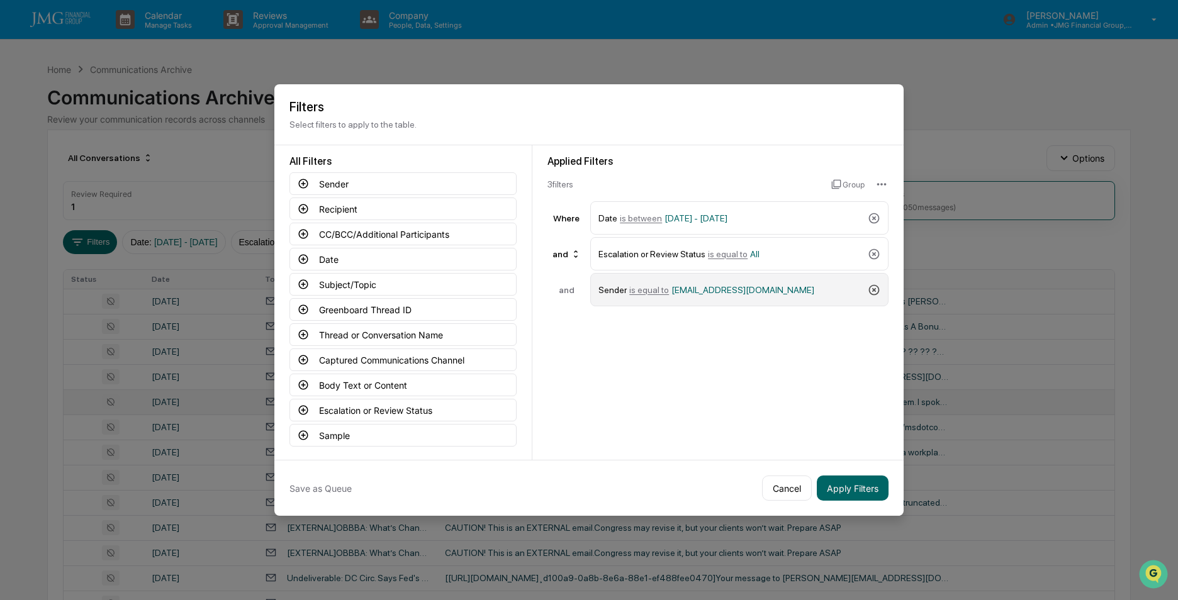
click at [877, 286] on icon at bounding box center [874, 289] width 11 height 11
click at [349, 183] on button "Sender" at bounding box center [402, 183] width 227 height 23
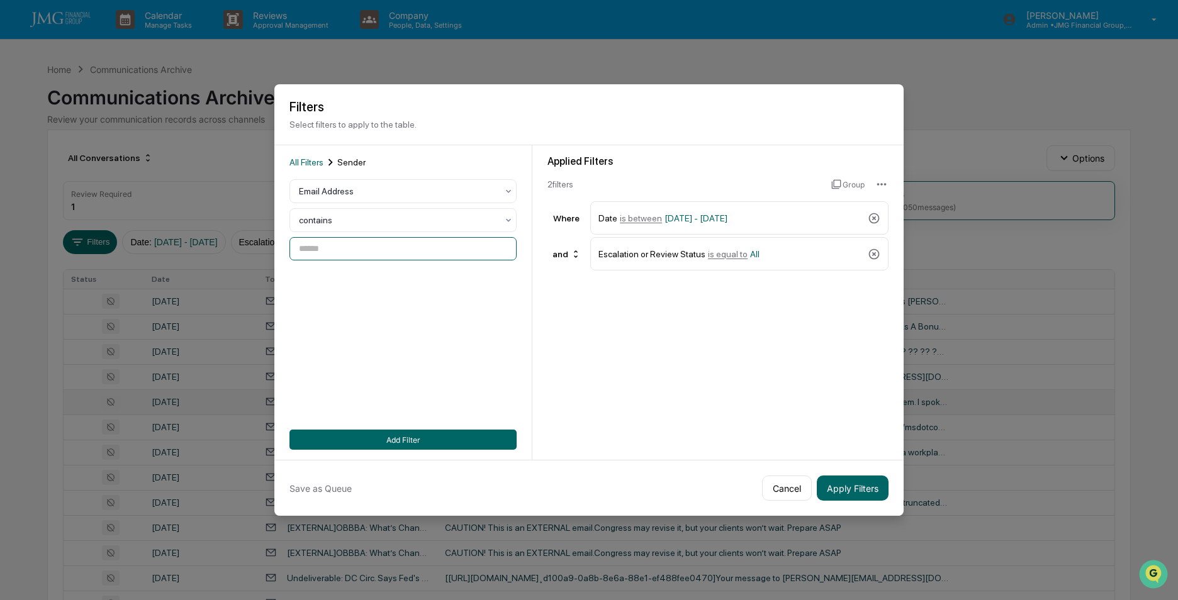
click at [378, 250] on input at bounding box center [402, 248] width 227 height 23
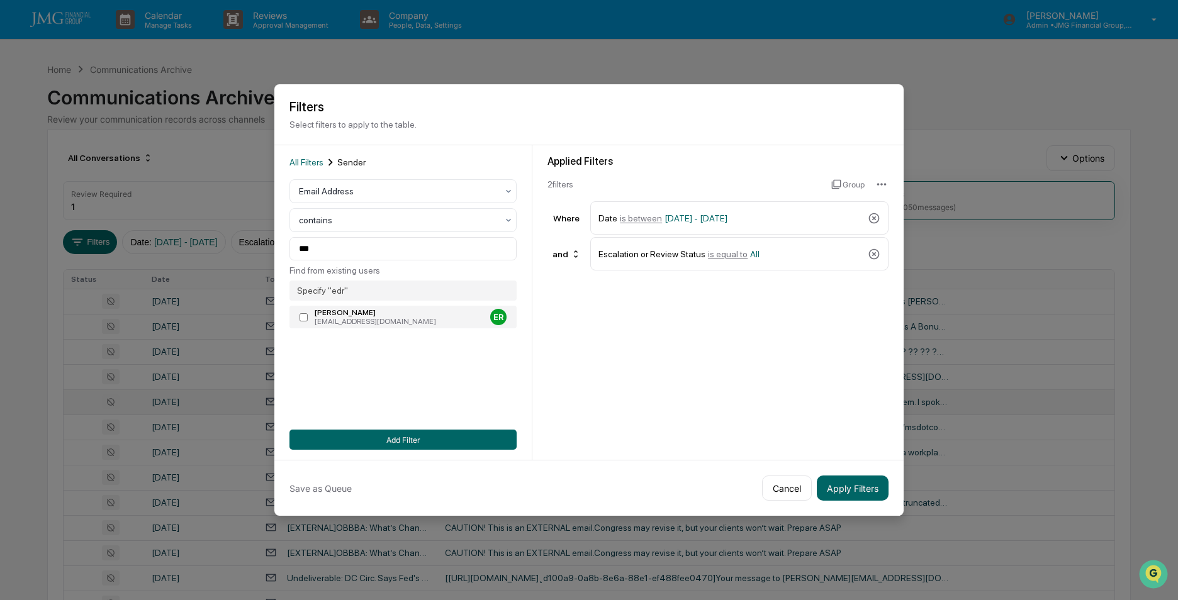
click at [323, 317] on div "[PERSON_NAME]" at bounding box center [400, 312] width 171 height 9
type input "**********"
click at [429, 439] on button "Add Filter" at bounding box center [402, 440] width 227 height 20
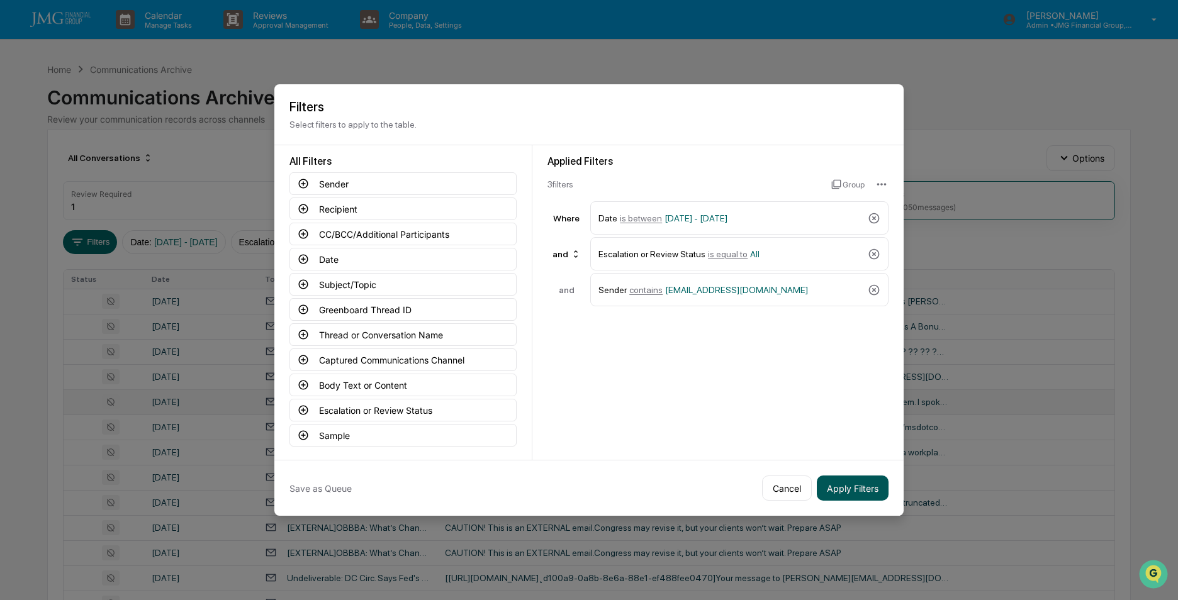
click at [844, 489] on button "Apply Filters" at bounding box center [853, 488] width 72 height 25
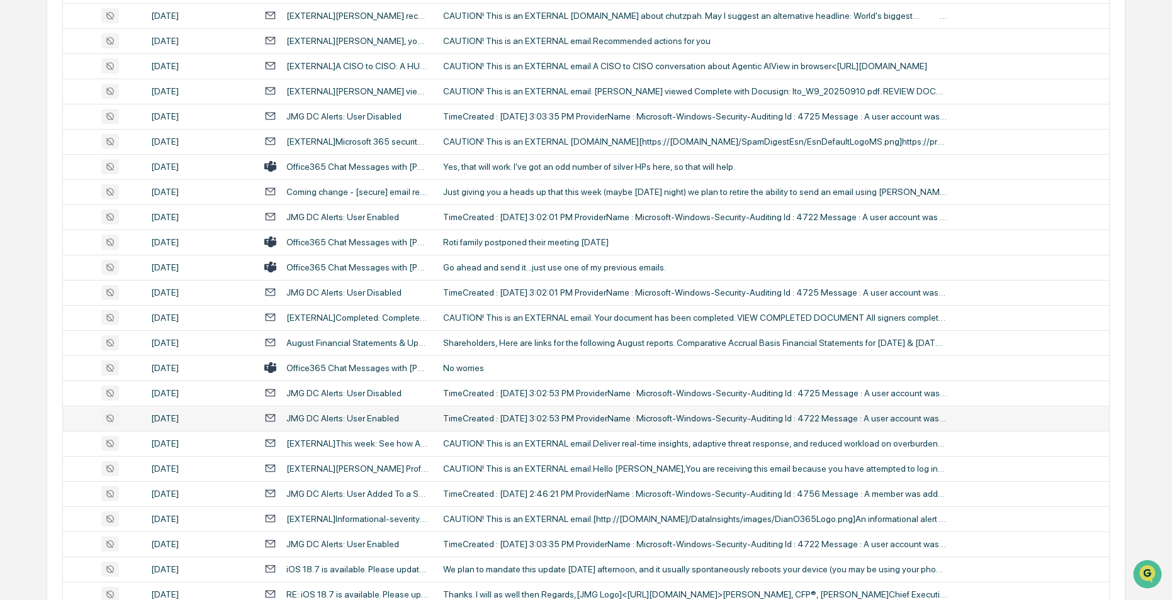
scroll to position [315, 0]
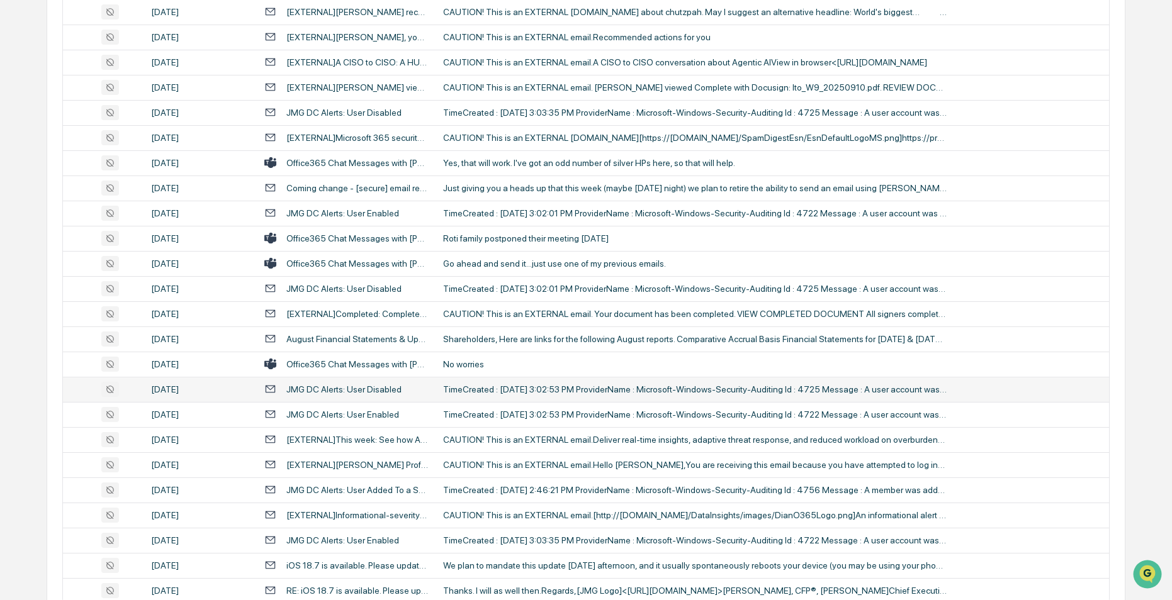
click at [369, 390] on div "JMG DC Alerts: User Disabled" at bounding box center [343, 389] width 115 height 10
click at [43, 195] on div "Calendar Manage Tasks Reviews Approval Management Company People, Data, Setting…" at bounding box center [586, 180] width 1172 height 990
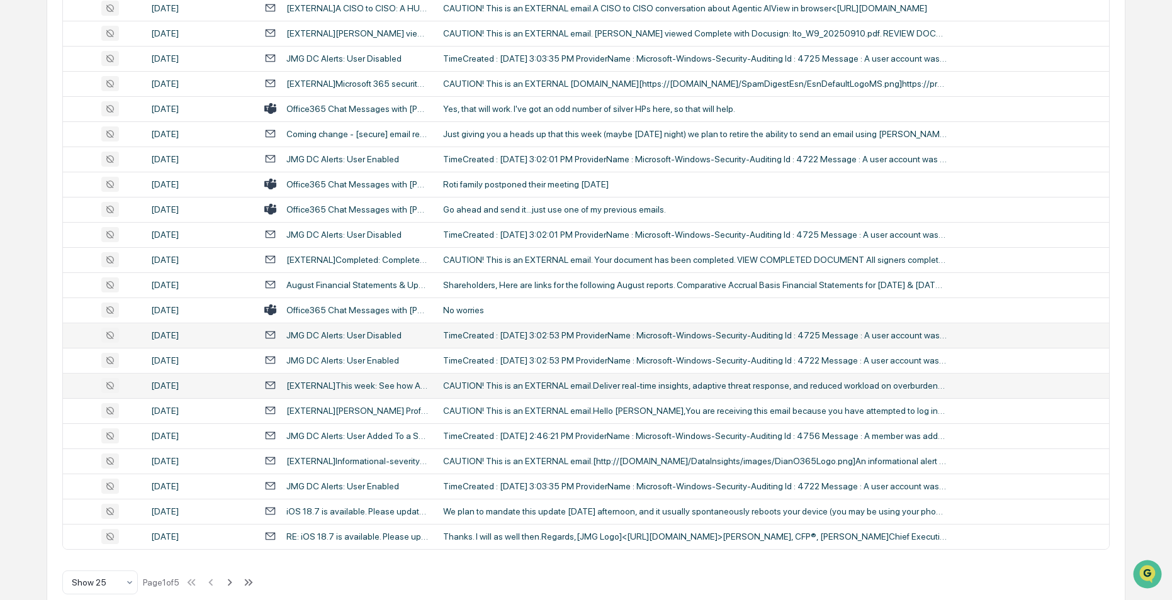
scroll to position [390, 0]
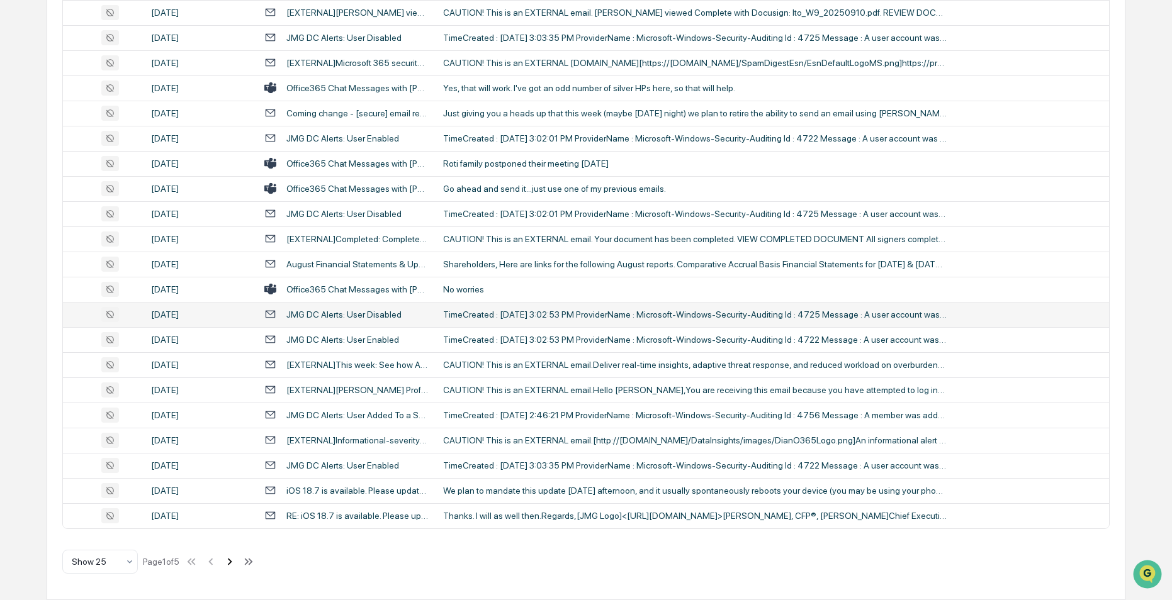
click at [231, 562] on icon at bounding box center [230, 562] width 14 height 14
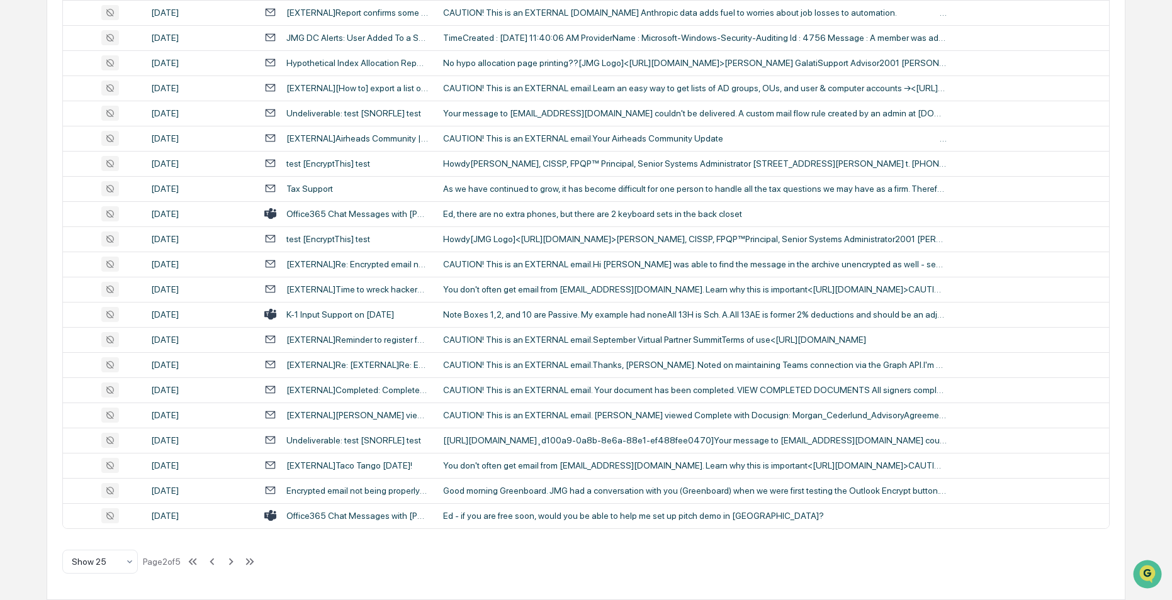
click at [16, 194] on div "Calendar Manage Tasks Reviews Approval Management Company People, Data, Setting…" at bounding box center [586, 105] width 1172 height 990
click at [214, 564] on icon at bounding box center [212, 562] width 14 height 14
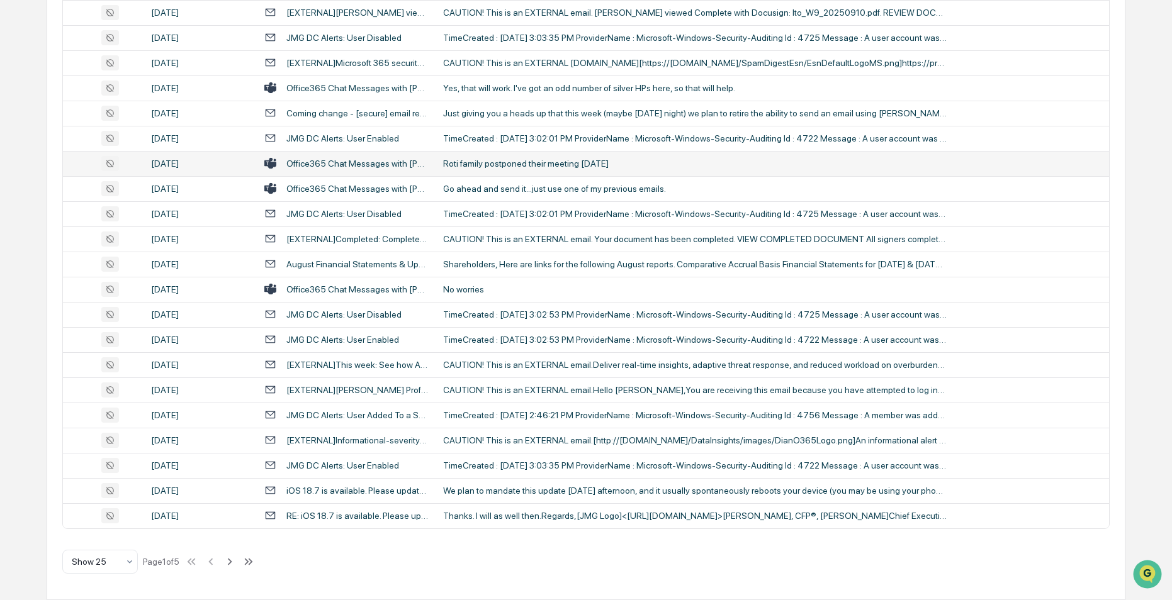
click at [443, 163] on div "Roti family postponed their meeting [DATE]" at bounding box center [694, 164] width 503 height 10
click at [24, 94] on div "Calendar Manage Tasks Reviews Approval Management Company People, Data, Setting…" at bounding box center [586, 105] width 1172 height 990
click at [377, 289] on div "Office365 Chat Messages with [PERSON_NAME], [PERSON_NAME] on [DATE]" at bounding box center [357, 289] width 142 height 10
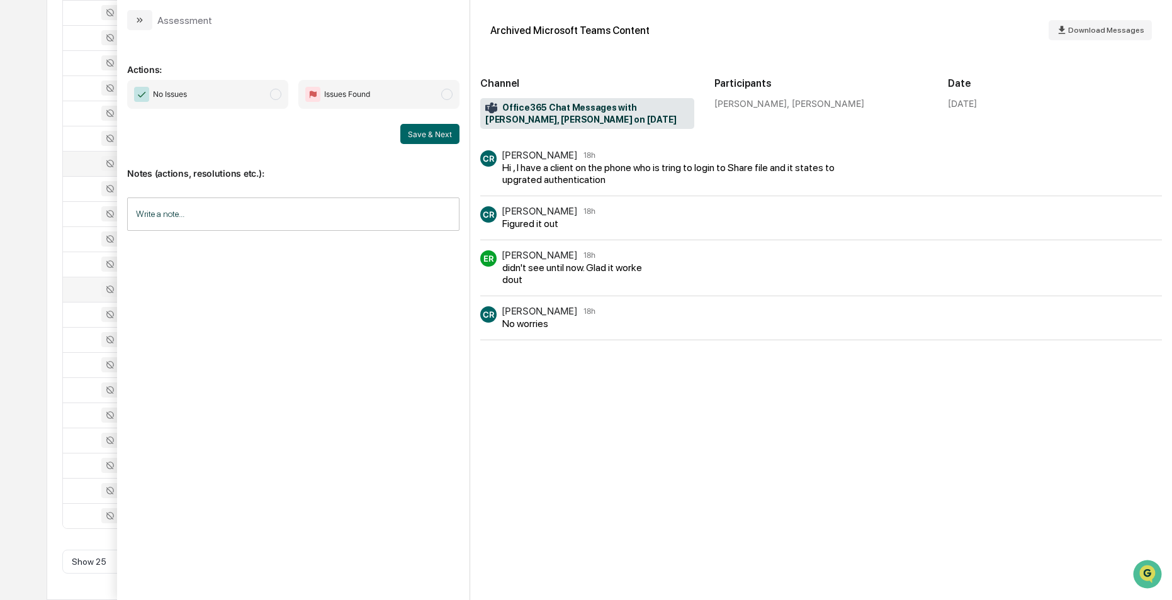
click at [32, 104] on div "Calendar Manage Tasks Reviews Approval Management Company People, Data, Setting…" at bounding box center [586, 105] width 1172 height 990
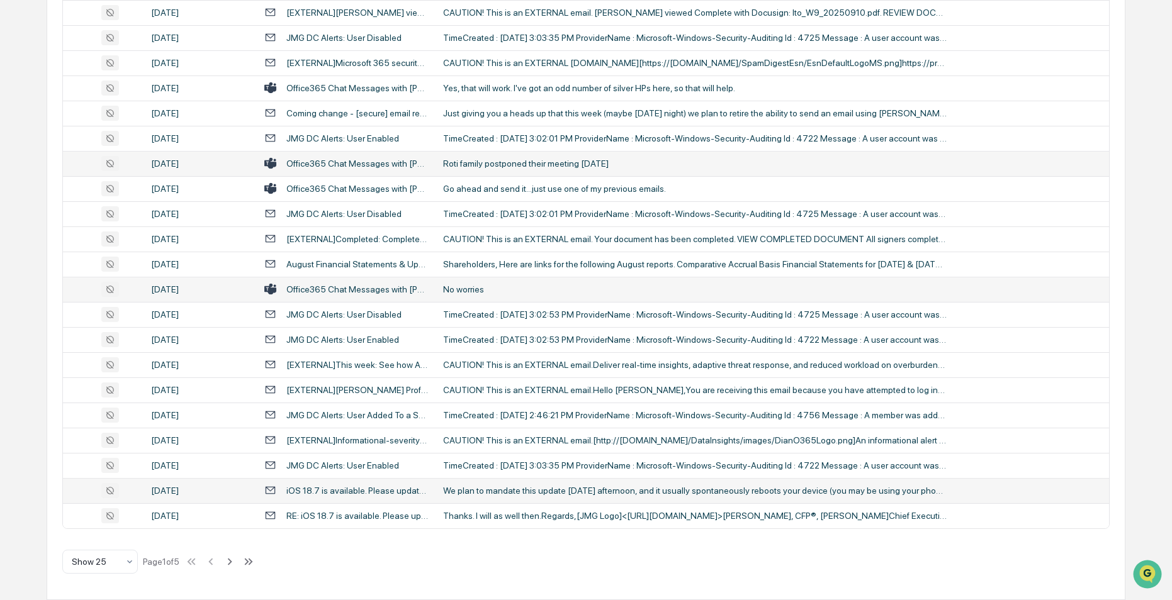
click at [343, 491] on div "iOS 18.7 is available. Please update your iPhones and iPads" at bounding box center [357, 491] width 142 height 10
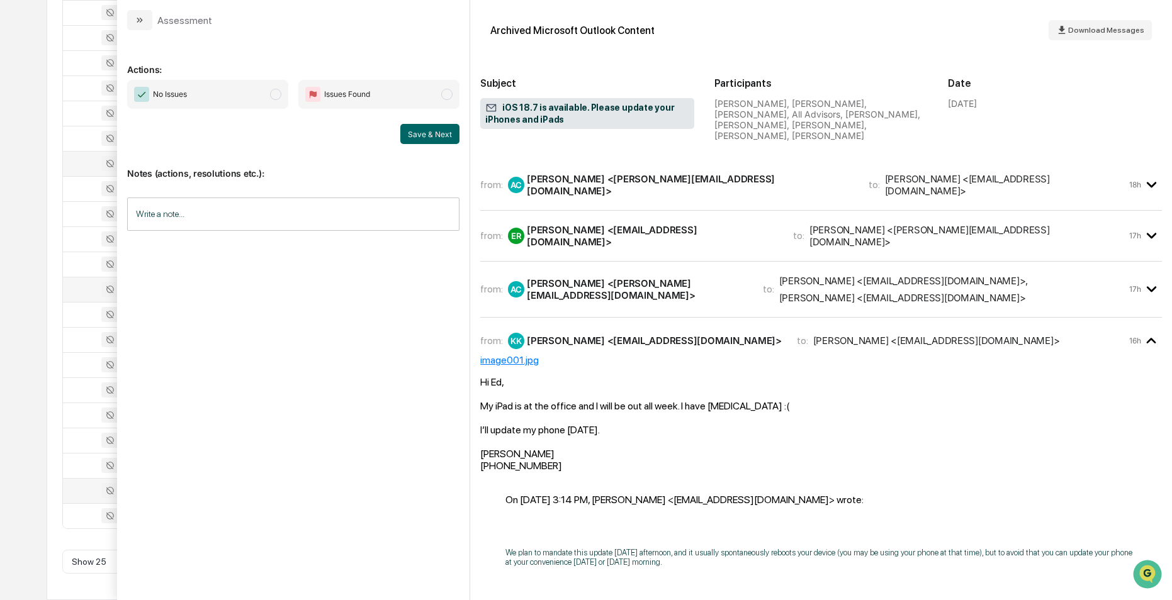
scroll to position [205, 0]
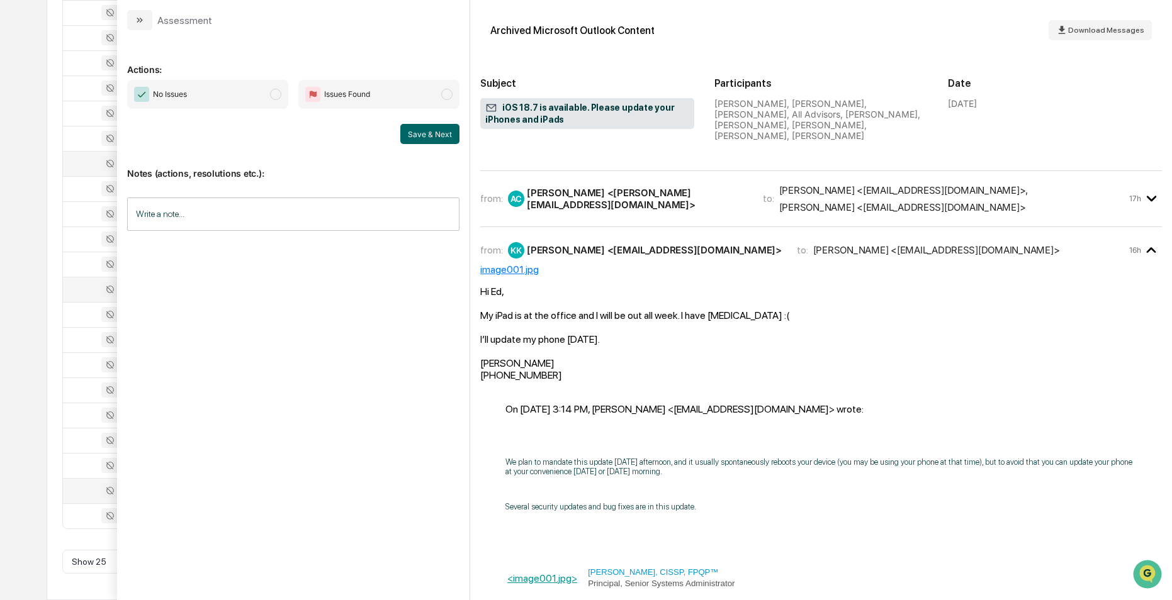
click at [15, 55] on div "Calendar Manage Tasks Reviews Approval Management Company People, Data, Setting…" at bounding box center [586, 105] width 1172 height 990
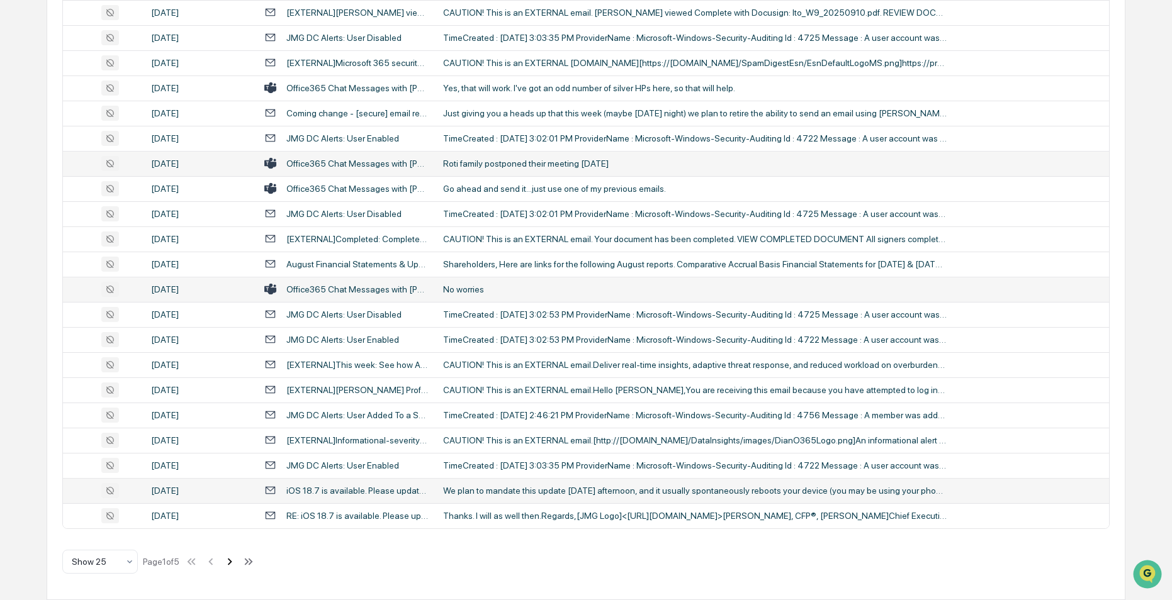
click at [231, 560] on icon at bounding box center [230, 562] width 14 height 14
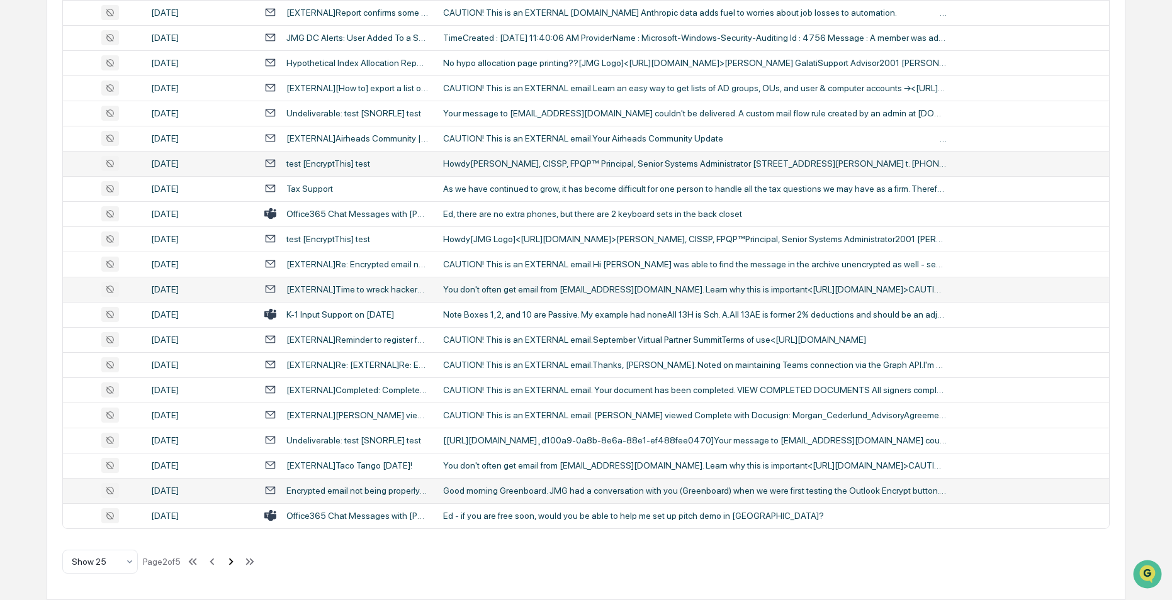
click at [231, 560] on icon at bounding box center [231, 562] width 14 height 14
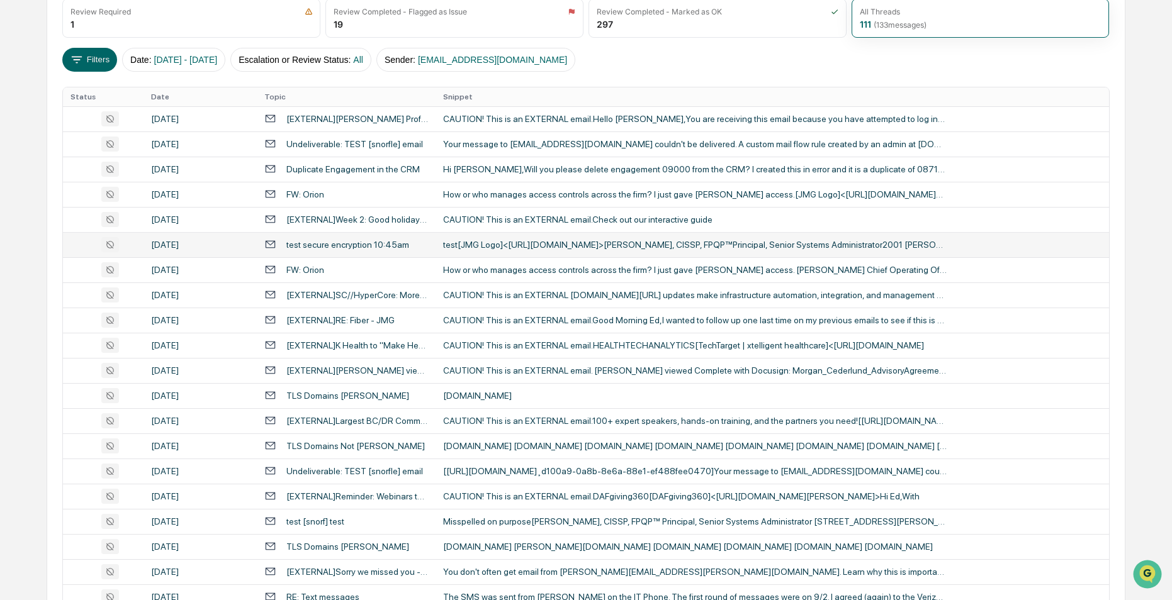
scroll to position [185, 0]
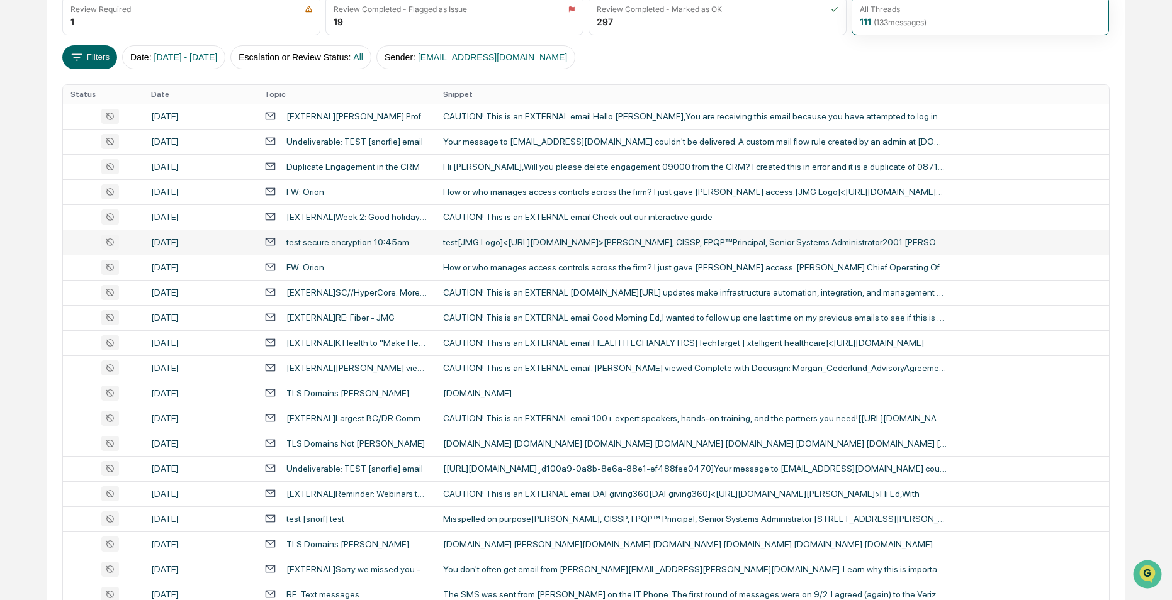
click at [323, 239] on div "test secure encryption 10:45am" at bounding box center [347, 242] width 123 height 10
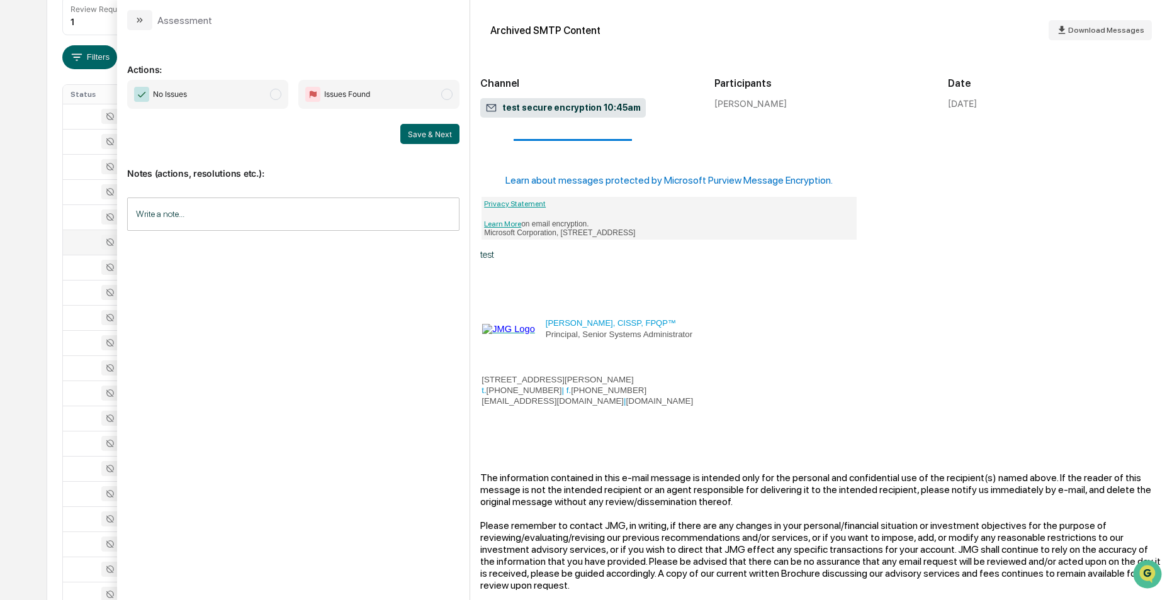
scroll to position [220, 0]
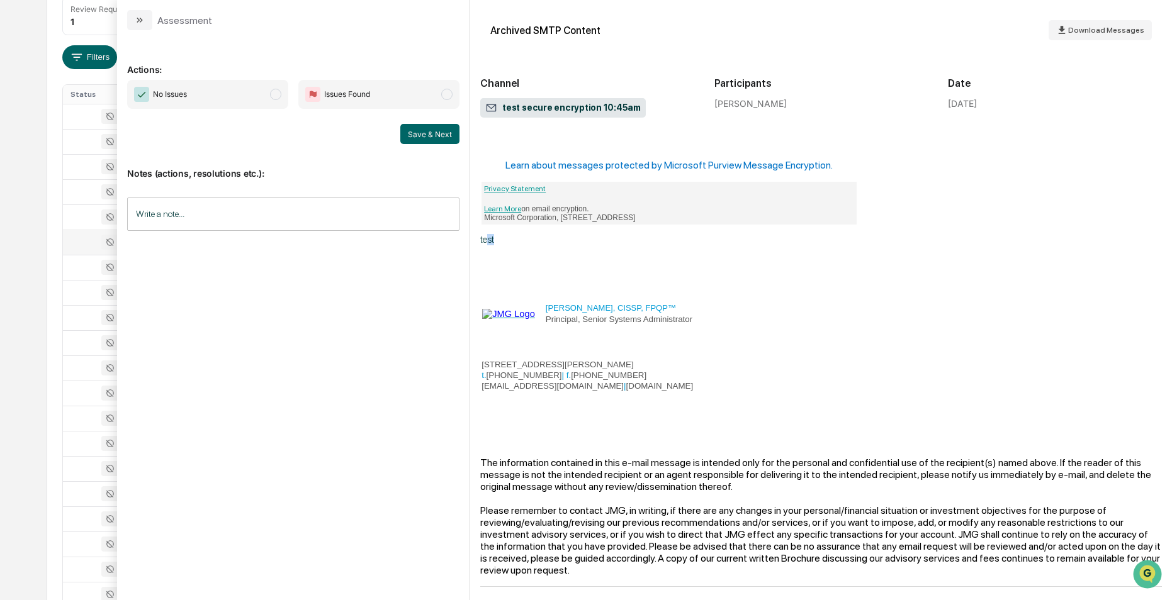
click at [495, 235] on p "test" at bounding box center [821, 239] width 682 height 11
drag, startPoint x: 495, startPoint y: 235, endPoint x: 558, endPoint y: 250, distance: 65.2
click at [558, 254] on p "modal" at bounding box center [821, 259] width 682 height 11
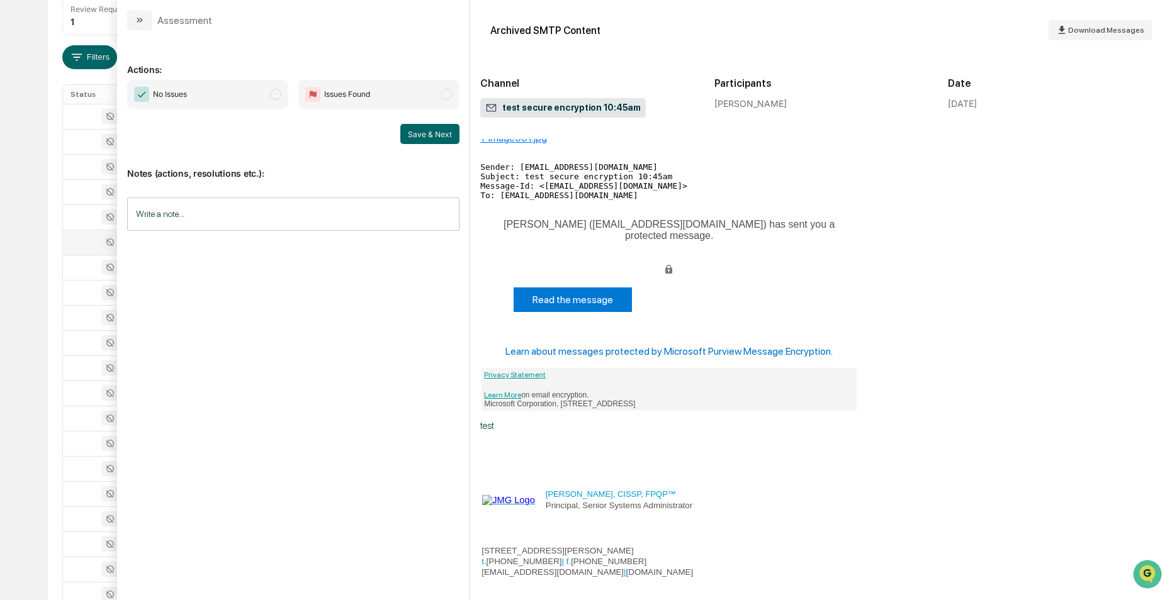
scroll to position [0, 0]
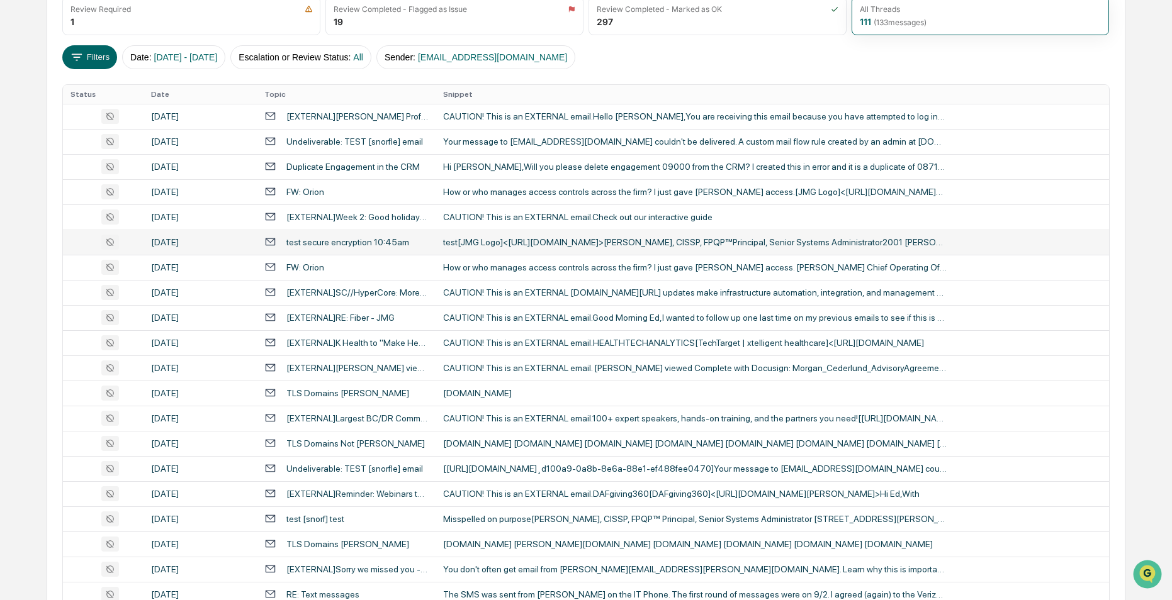
click at [16, 92] on div "Calendar Manage Tasks Reviews Approval Management Company People, Data, Setting…" at bounding box center [586, 310] width 1172 height 990
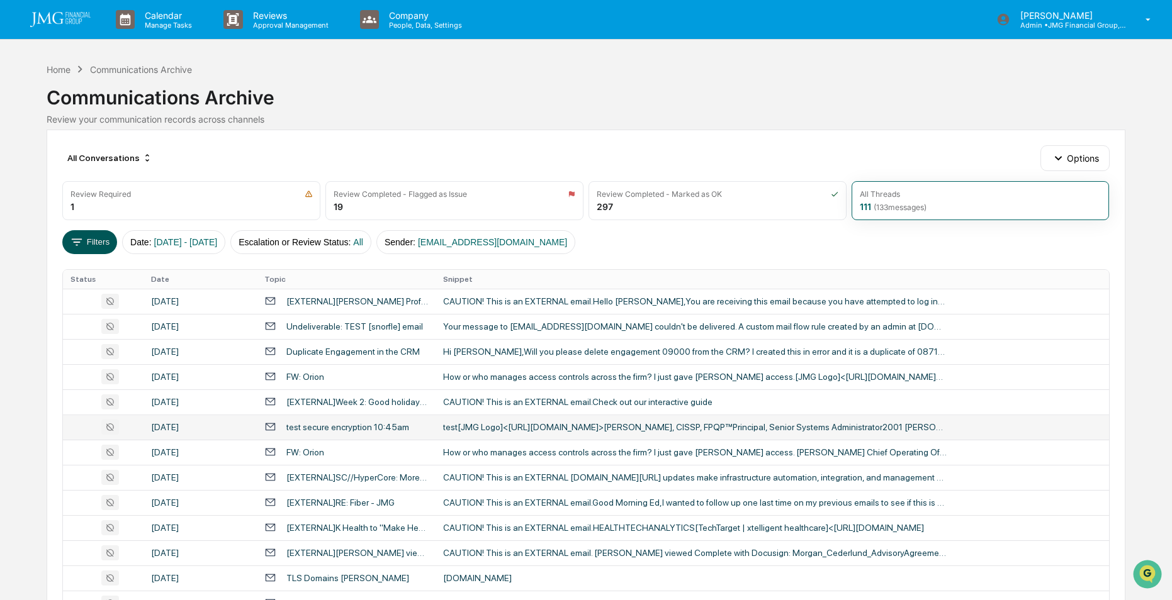
click at [81, 240] on icon at bounding box center [77, 242] width 14 height 14
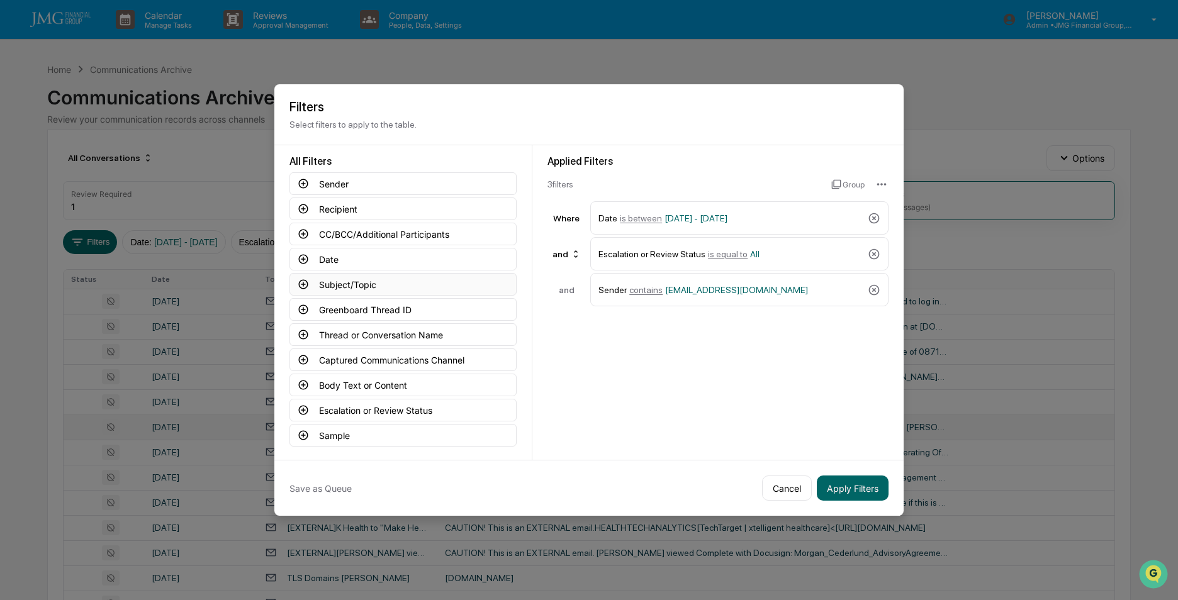
click at [345, 285] on button "Subject/Topic" at bounding box center [402, 284] width 227 height 23
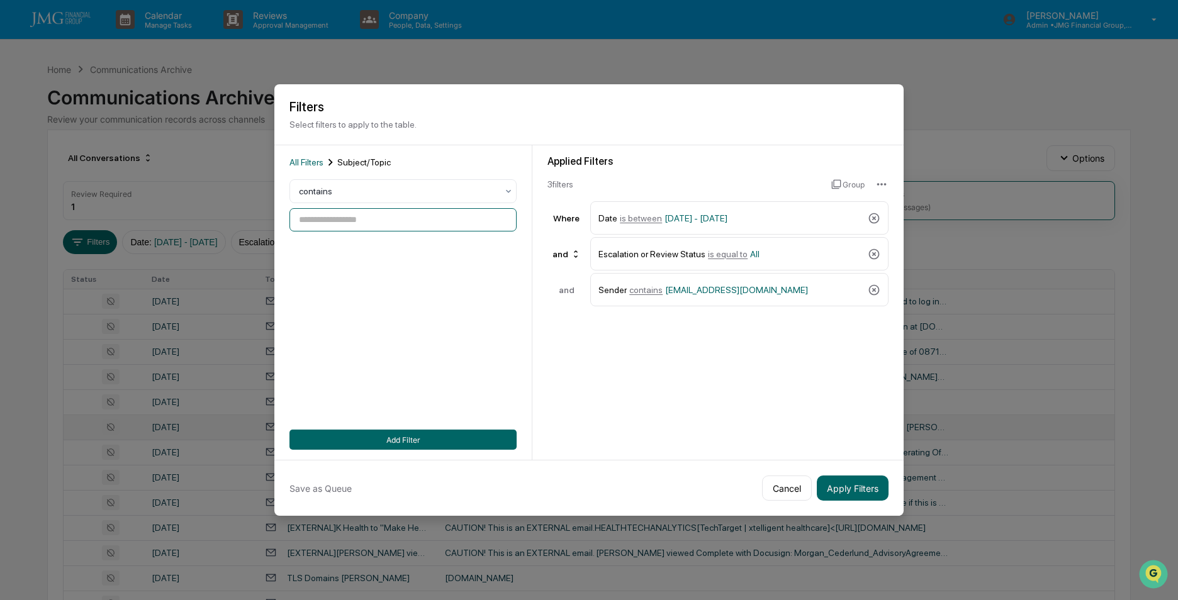
click at [371, 220] on input at bounding box center [402, 219] width 227 height 23
type input "****"
click at [462, 435] on button "Add Filter" at bounding box center [402, 440] width 227 height 20
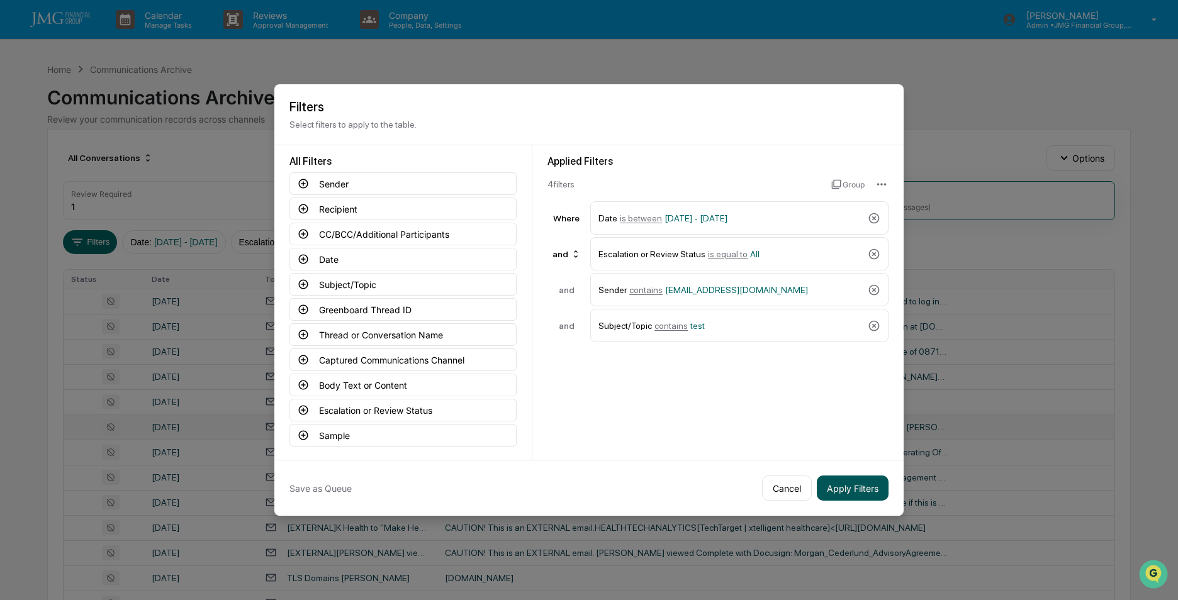
click at [851, 485] on button "Apply Filters" at bounding box center [853, 488] width 72 height 25
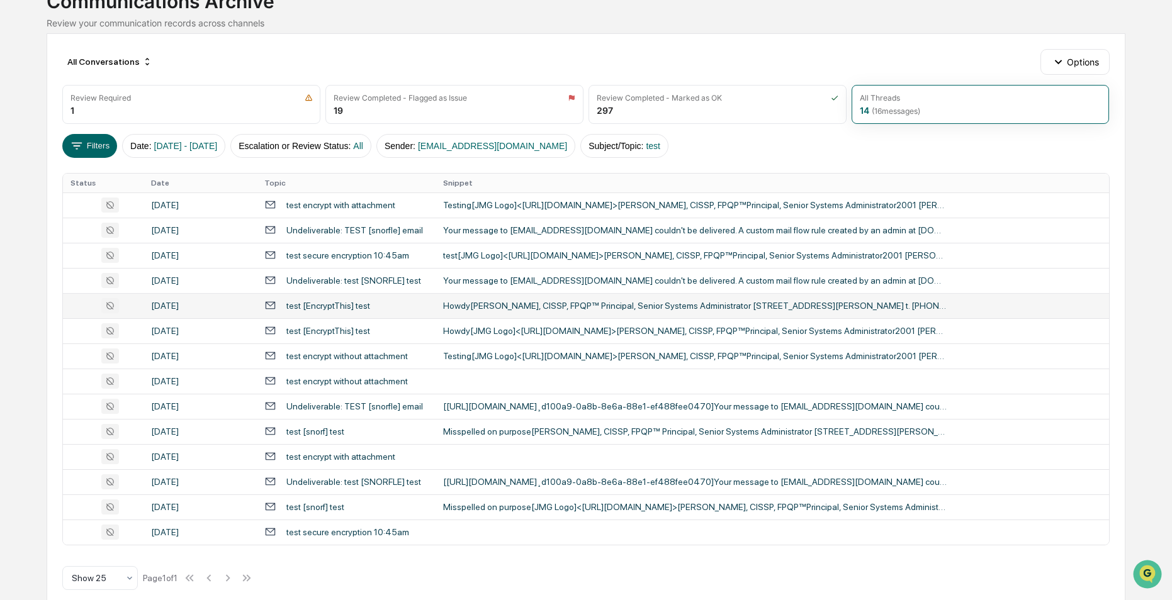
scroll to position [110, 0]
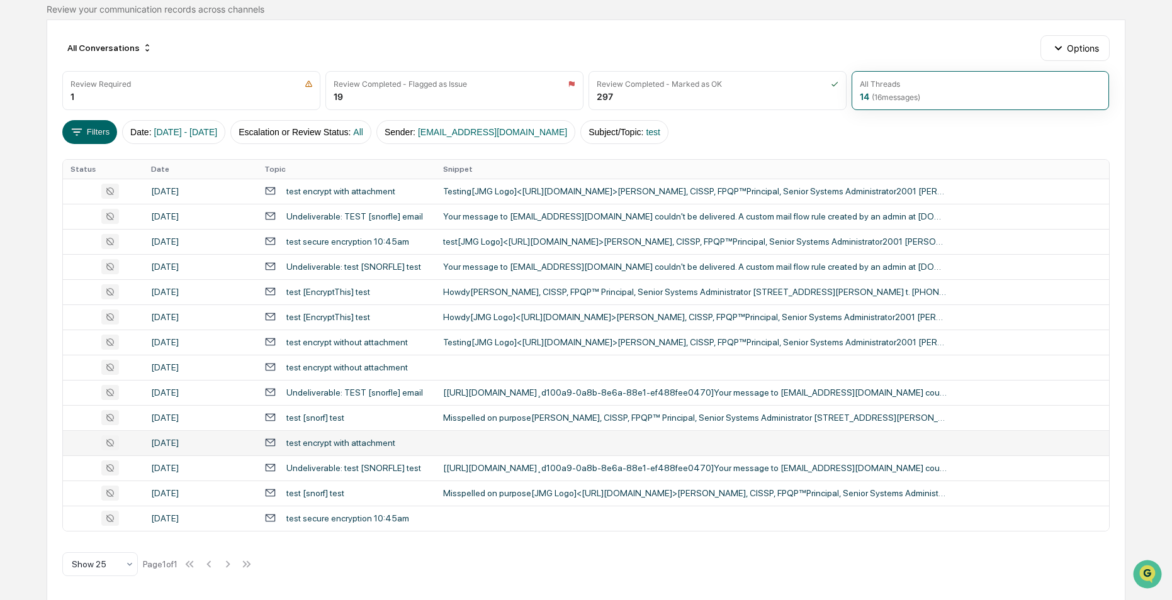
click at [336, 442] on div "test encrypt with attachment" at bounding box center [340, 443] width 109 height 10
drag, startPoint x: 1157, startPoint y: 155, endPoint x: 1186, endPoint y: 573, distance: 418.2
click at [208, 442] on div "[DATE]" at bounding box center [200, 443] width 98 height 10
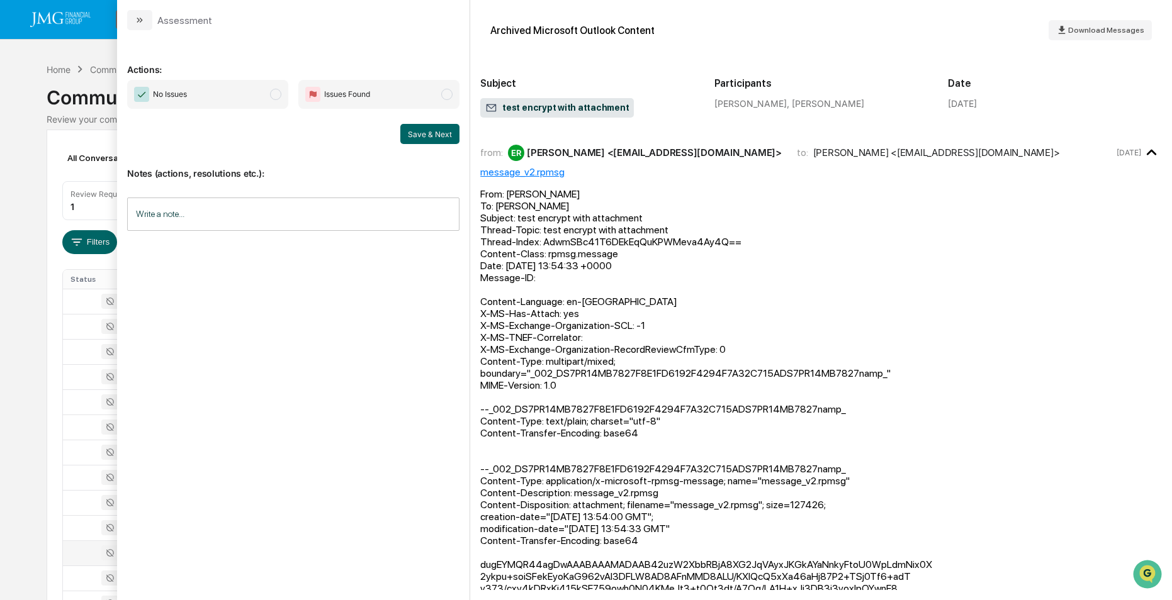
click at [21, 121] on div "Calendar Manage Tasks Reviews Approval Management Company People, Data, Setting…" at bounding box center [586, 356] width 1172 height 713
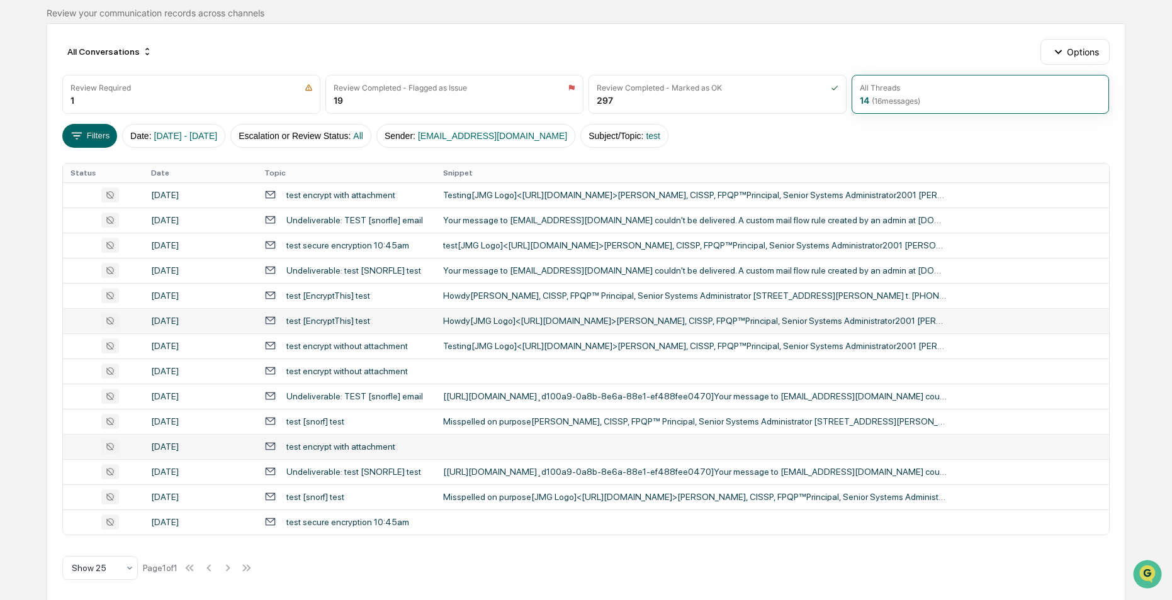
scroll to position [113, 0]
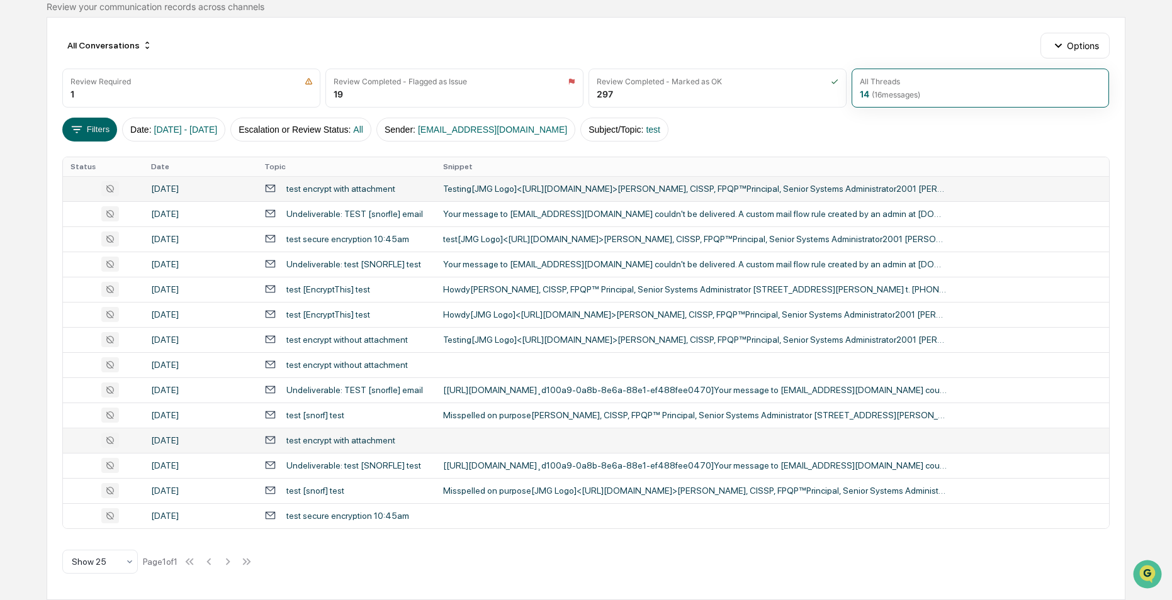
click at [135, 188] on div at bounding box center [102, 188] width 65 height 15
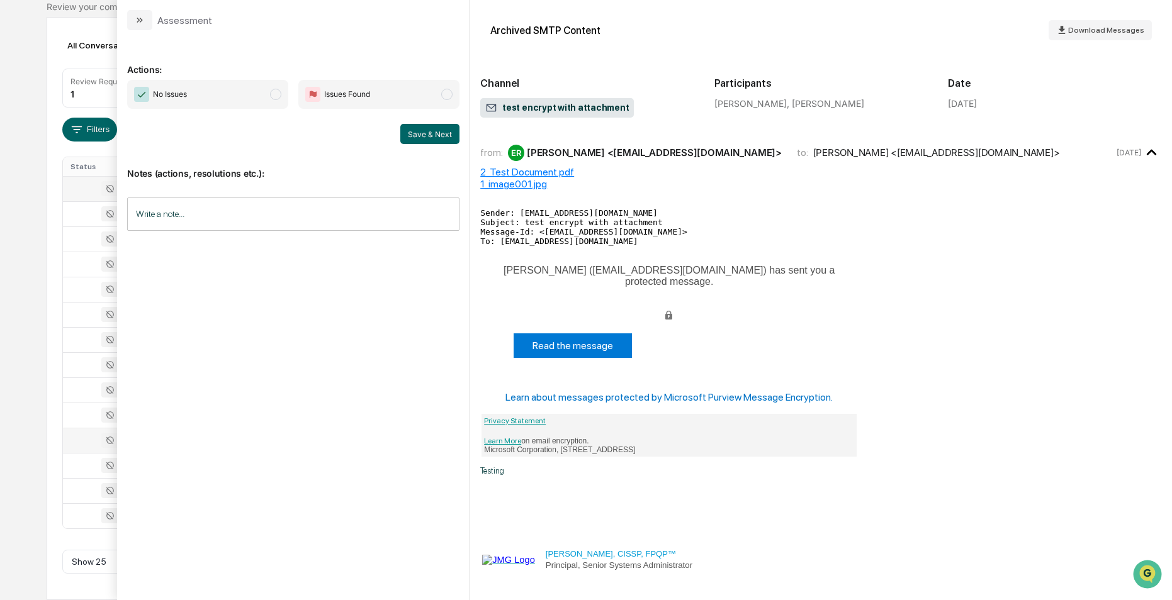
click at [524, 173] on div "2_Test Document.pdf" at bounding box center [821, 172] width 682 height 12
click at [18, 102] on div "Calendar Manage Tasks Reviews Approval Management Company People, Data, Setting…" at bounding box center [586, 243] width 1172 height 713
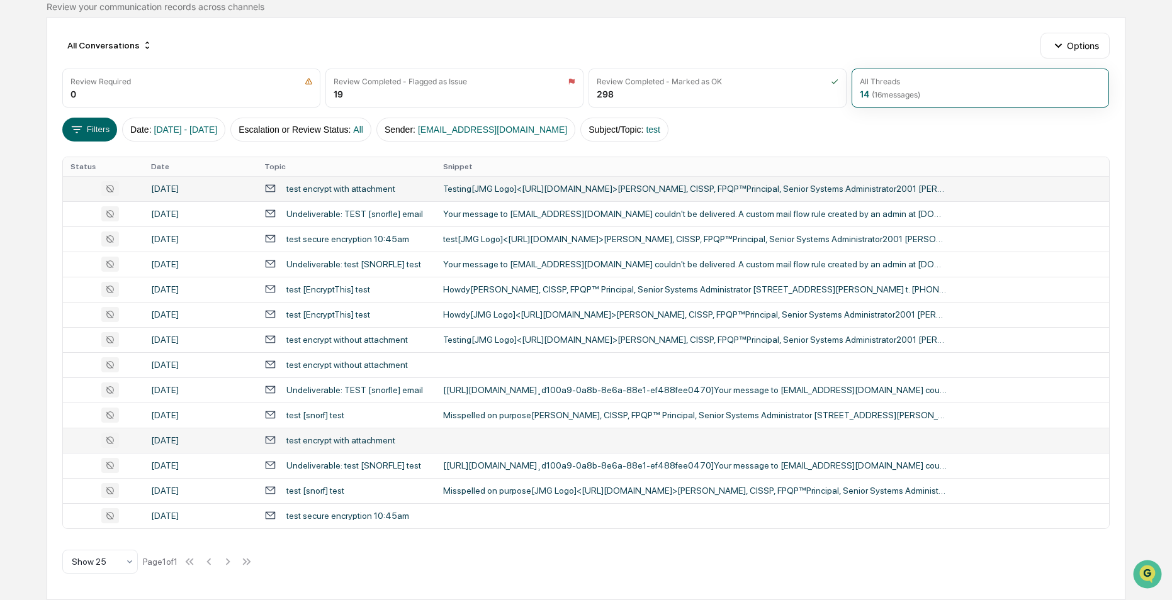
click at [427, 434] on div "test encrypt with attachment" at bounding box center [346, 440] width 164 height 12
click at [18, 118] on div "Calendar Manage Tasks Reviews Approval Management Company People, Data, Setting…" at bounding box center [586, 243] width 1172 height 713
